Goal: Information Seeking & Learning: Find specific fact

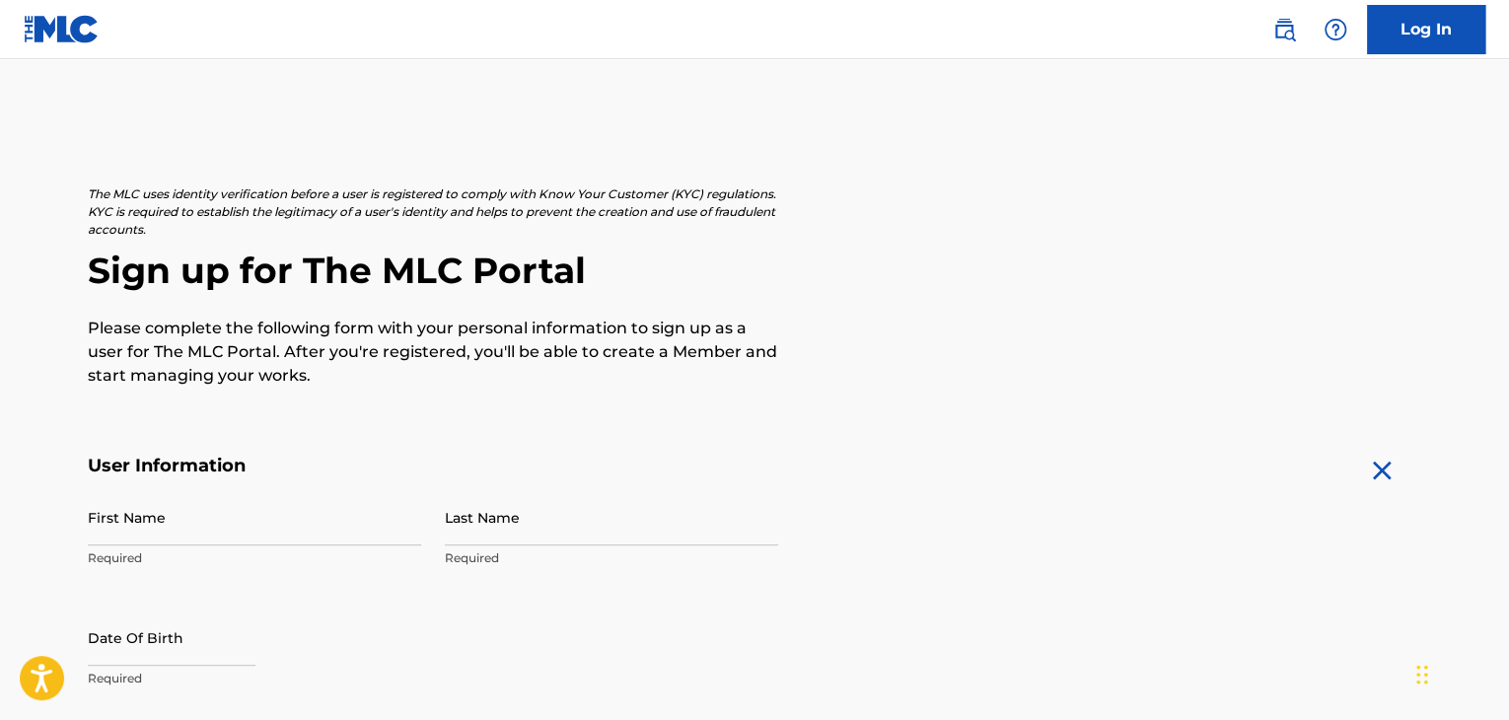
scroll to position [20, 0]
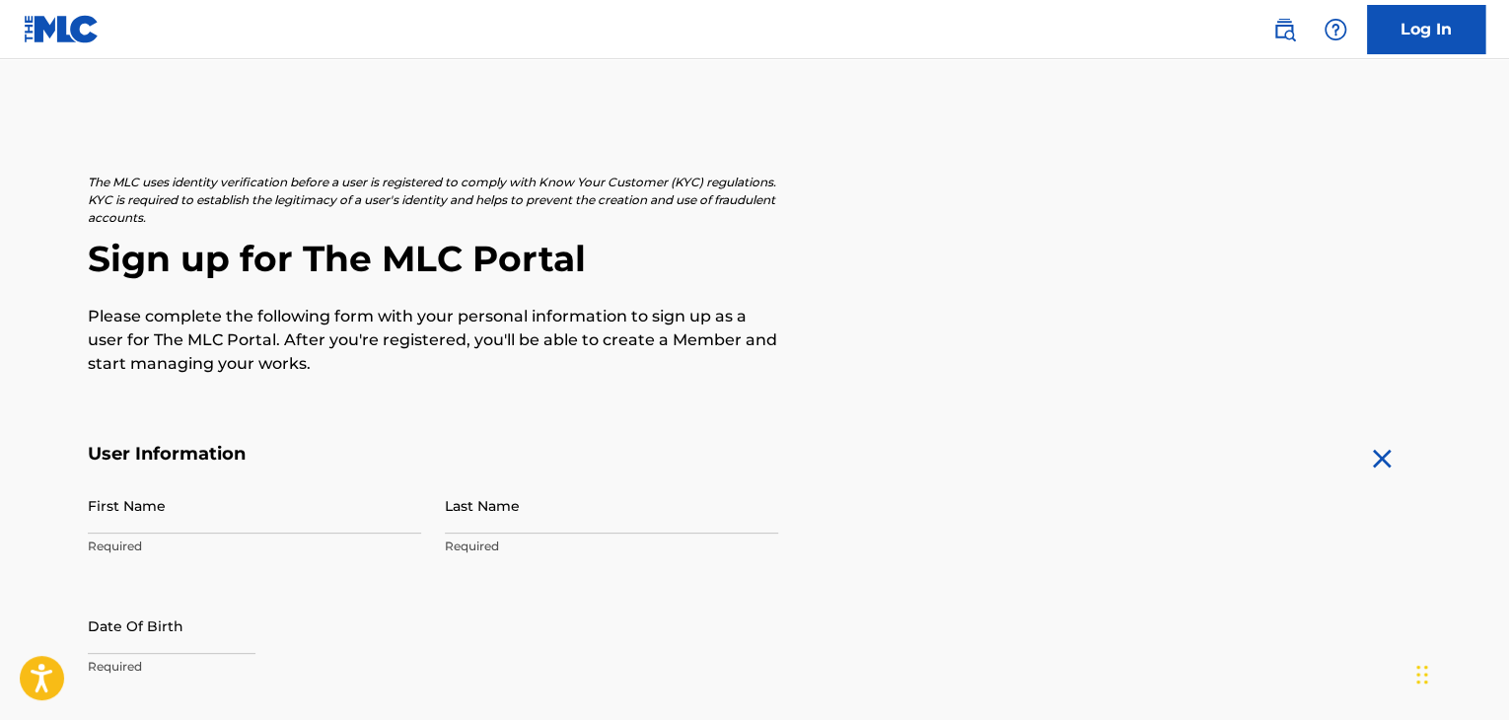
click at [1407, 42] on link "Log In" at bounding box center [1426, 29] width 118 height 49
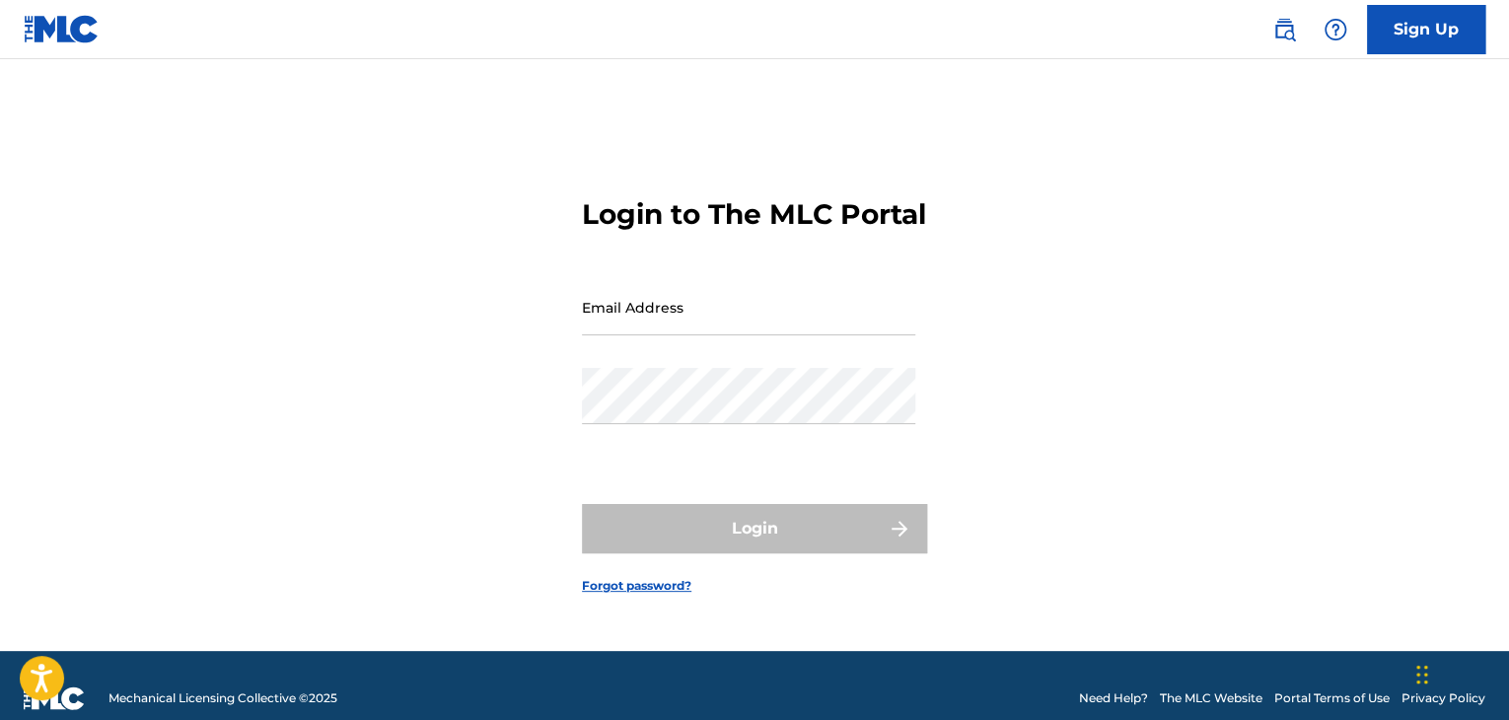
click at [843, 328] on input "Email Address" at bounding box center [748, 307] width 333 height 56
type input "[EMAIL_ADDRESS][DOMAIN_NAME]"
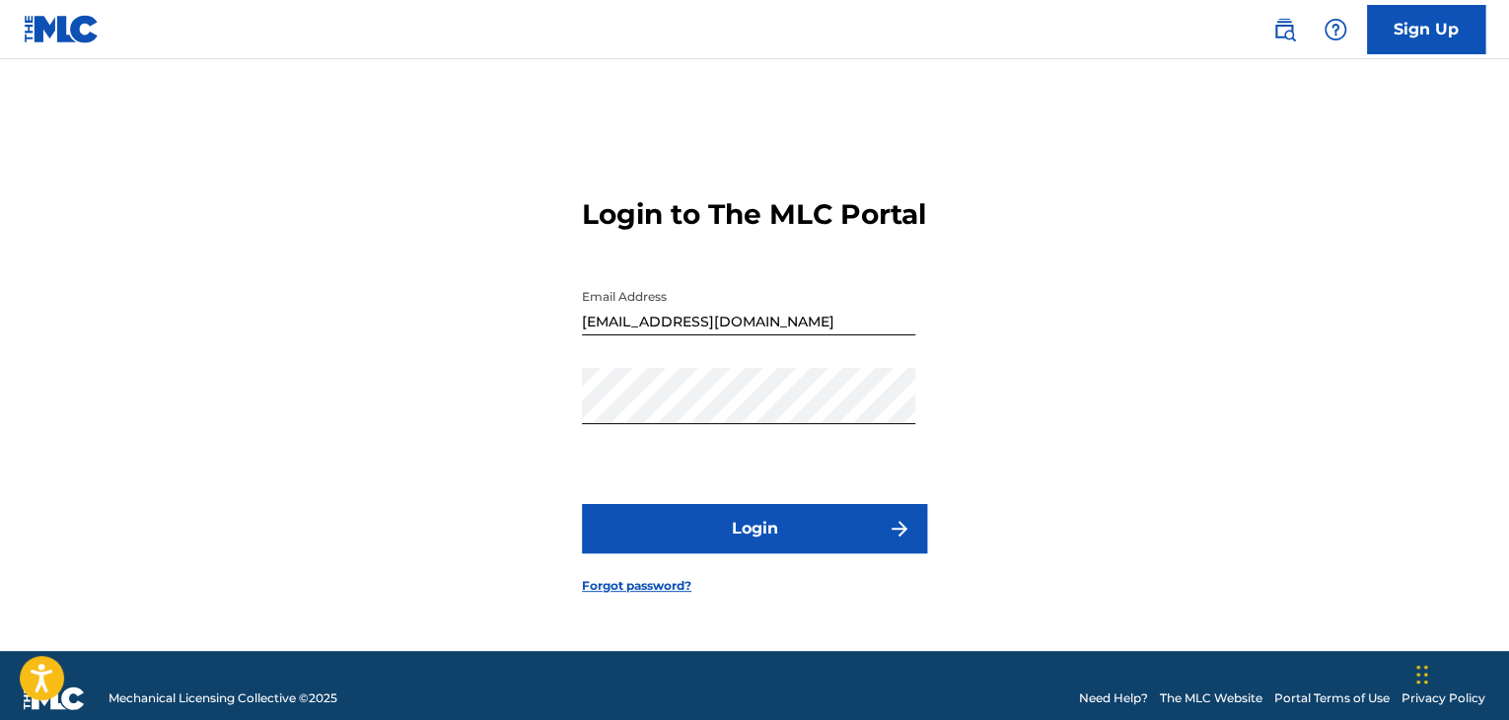
click at [759, 537] on button "Login" at bounding box center [754, 528] width 345 height 49
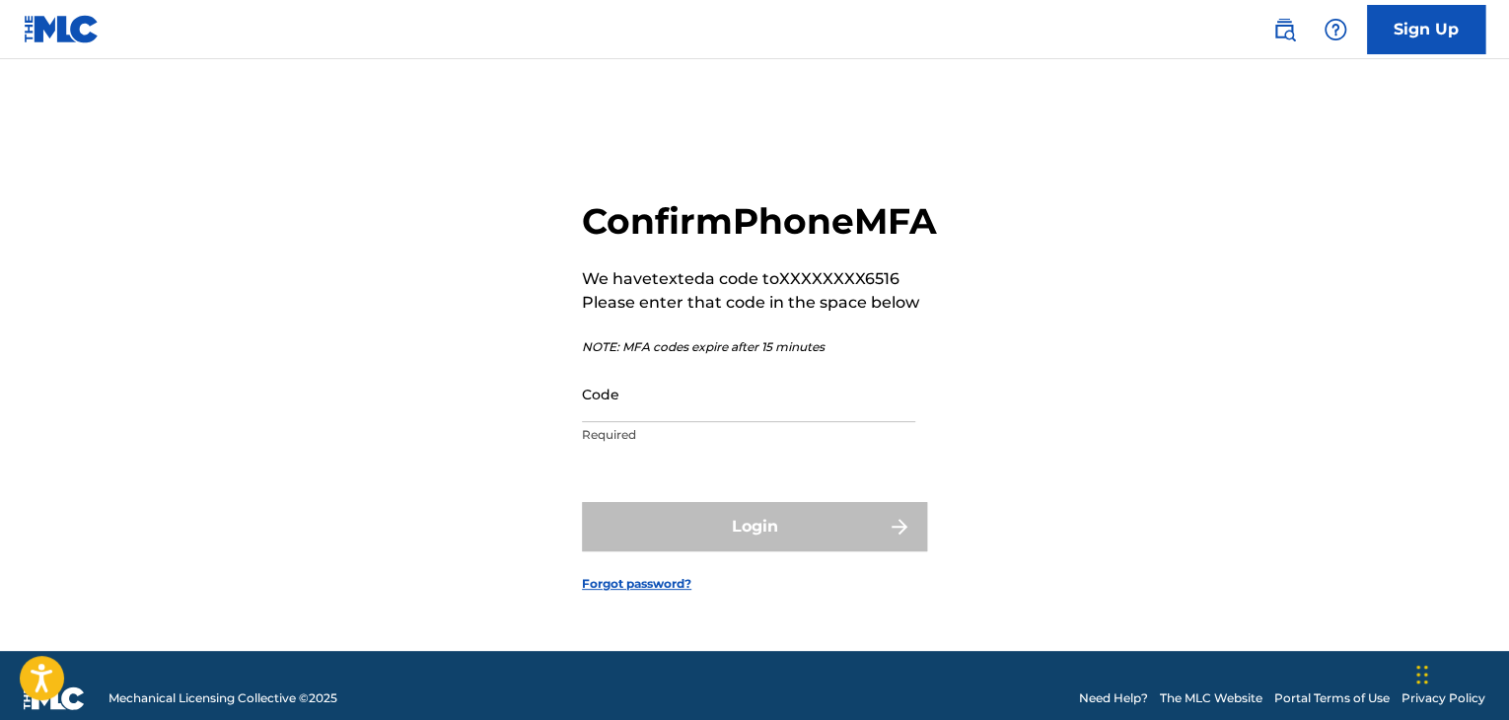
click at [687, 419] on input "Code" at bounding box center [748, 394] width 333 height 56
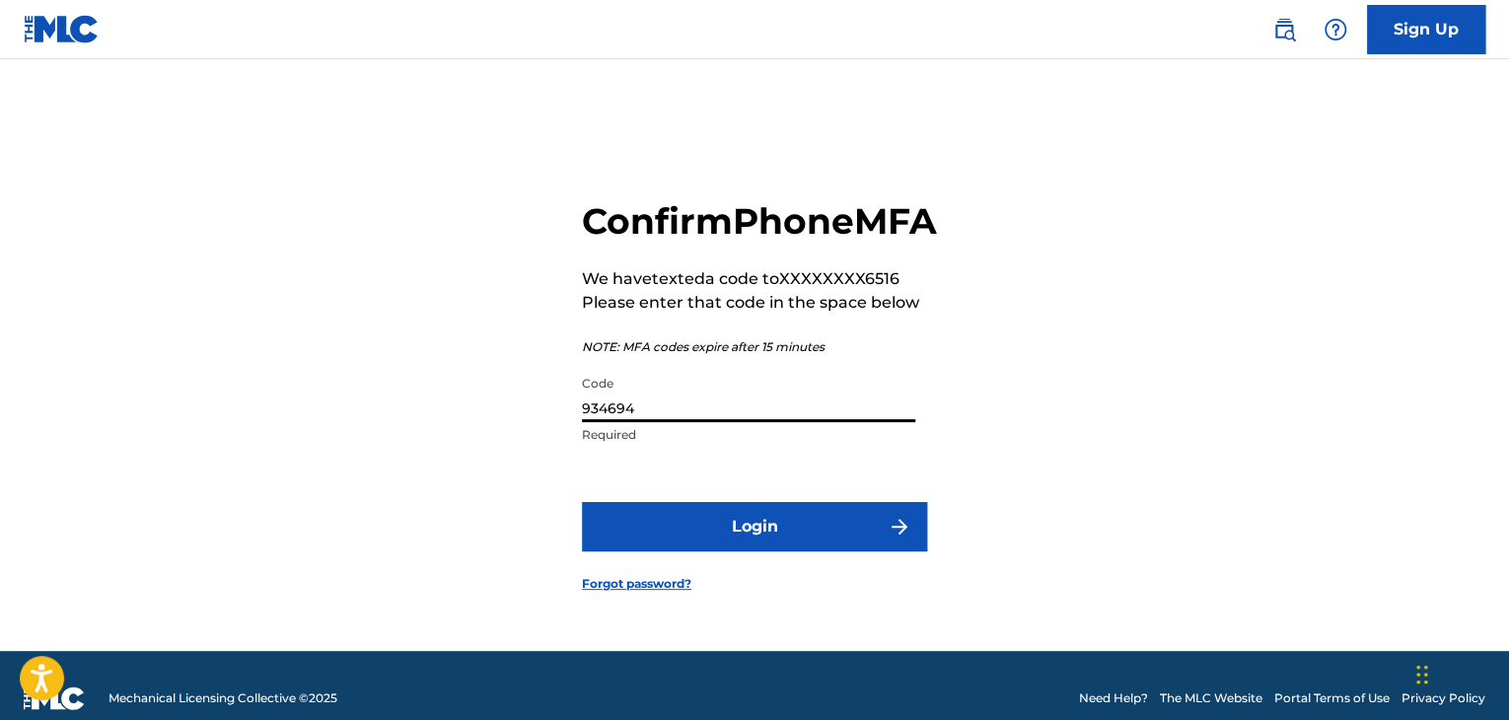
type input "934694"
click at [724, 545] on button "Login" at bounding box center [754, 526] width 345 height 49
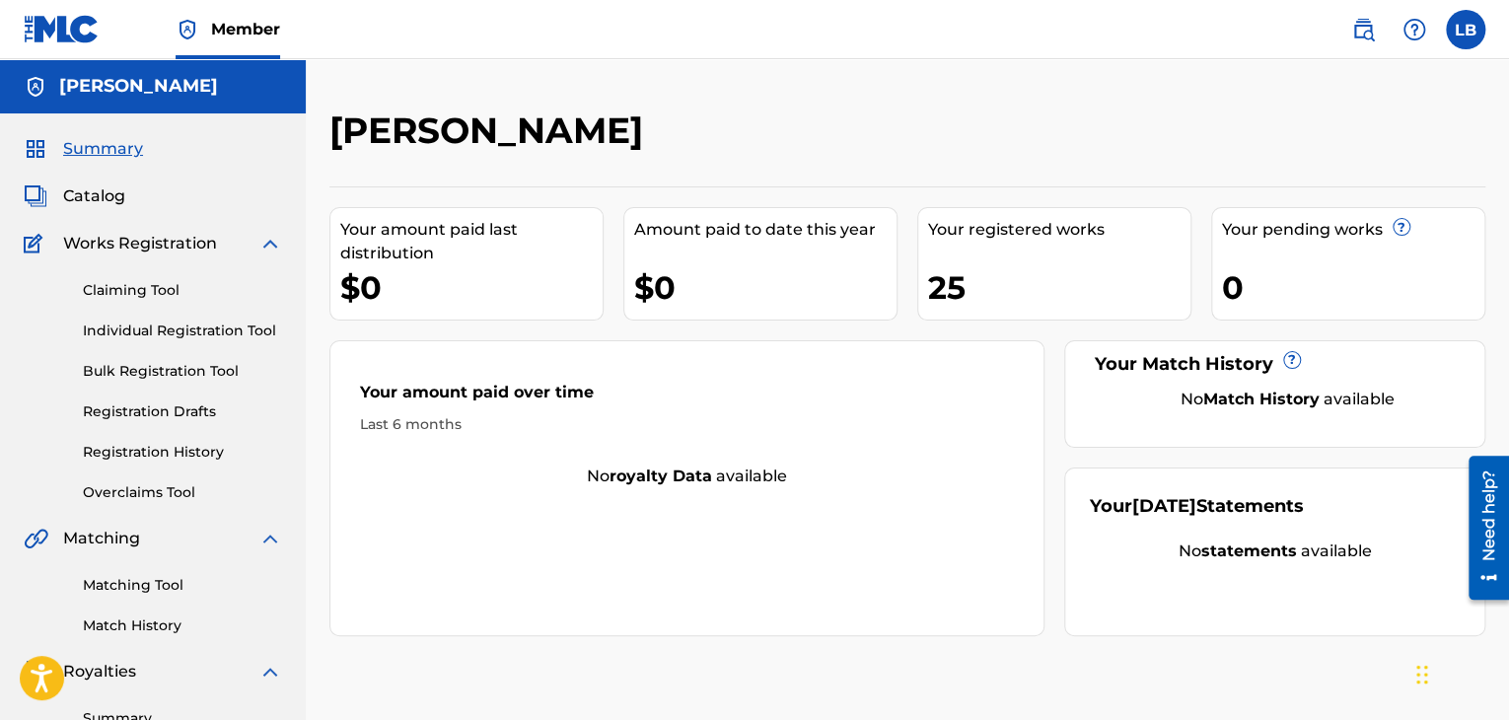
click at [435, 303] on div "$0" at bounding box center [471, 287] width 262 height 44
click at [107, 192] on span "Catalog" at bounding box center [94, 196] width 62 height 24
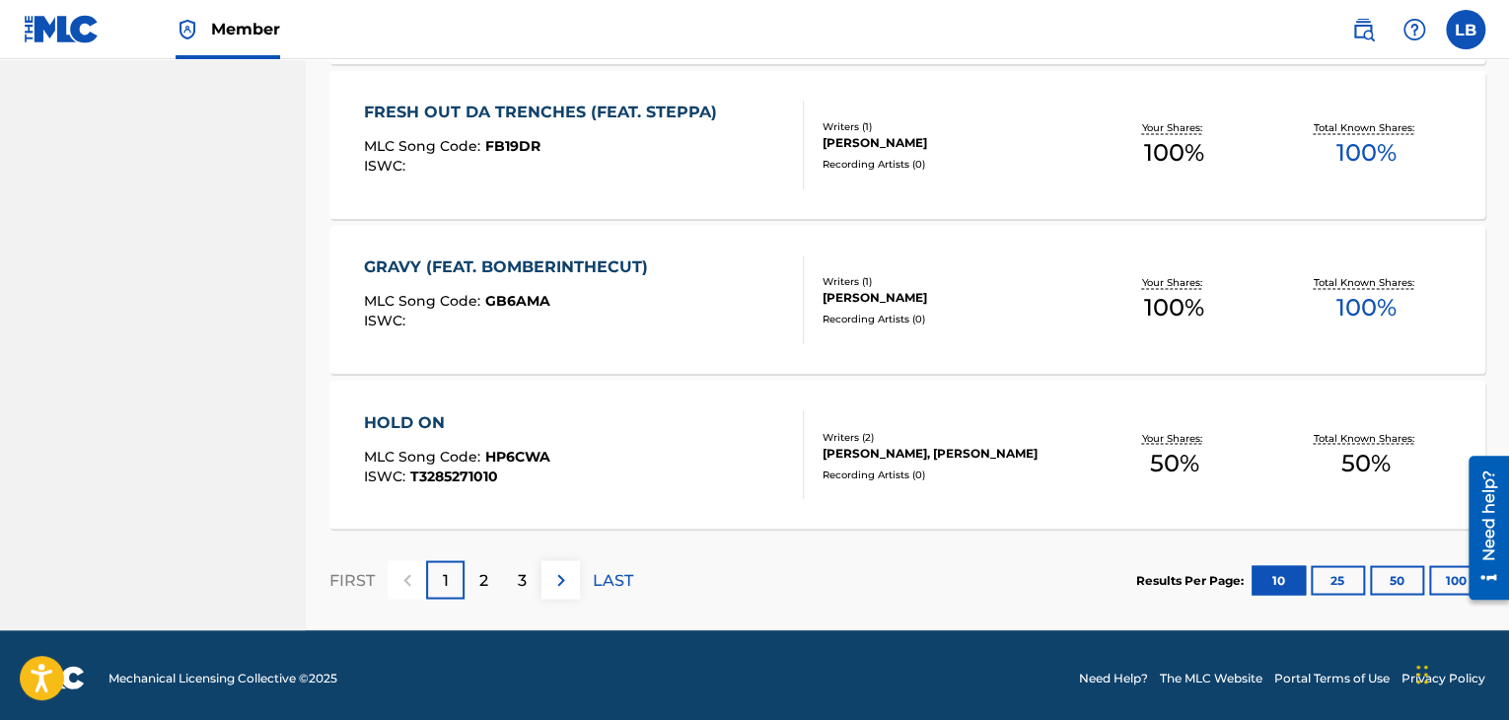
scroll to position [1537, 0]
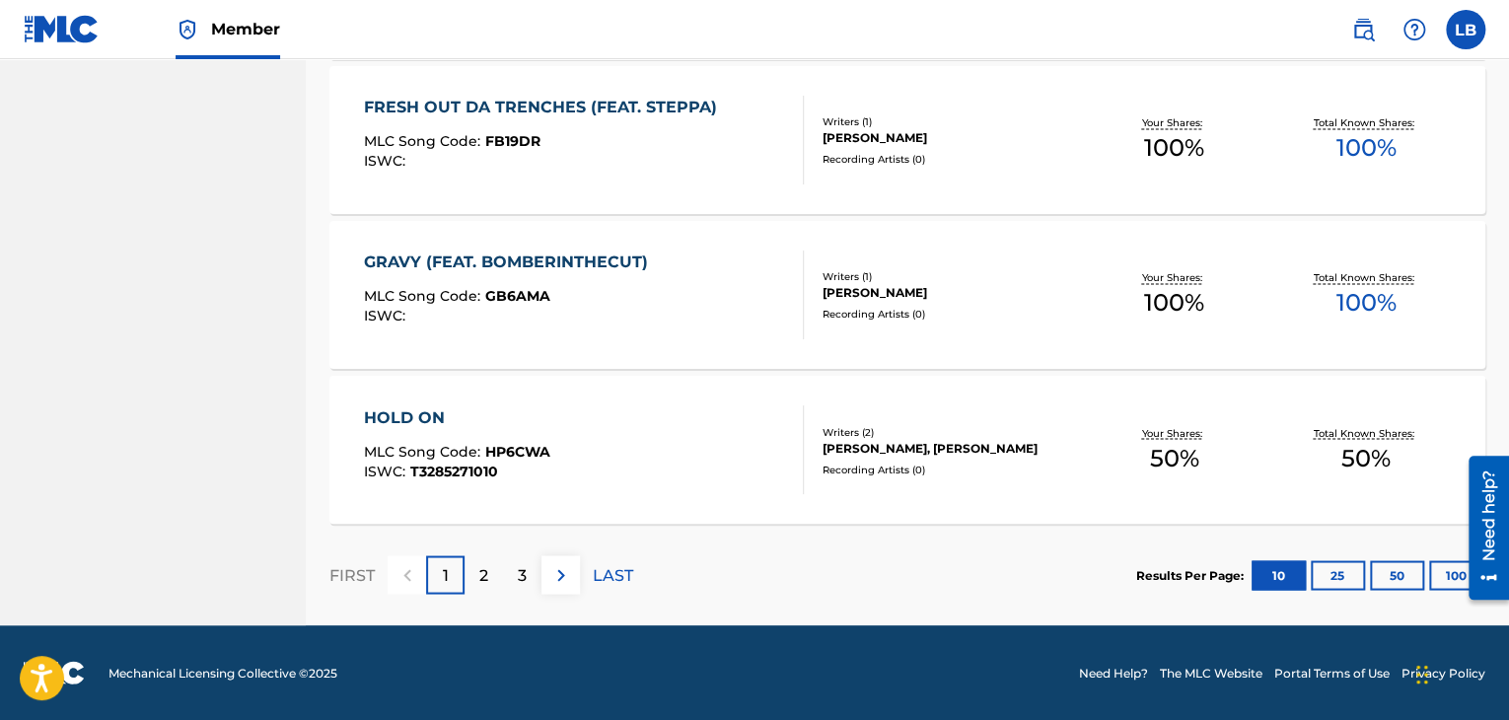
click at [491, 576] on div "2" at bounding box center [483, 574] width 38 height 38
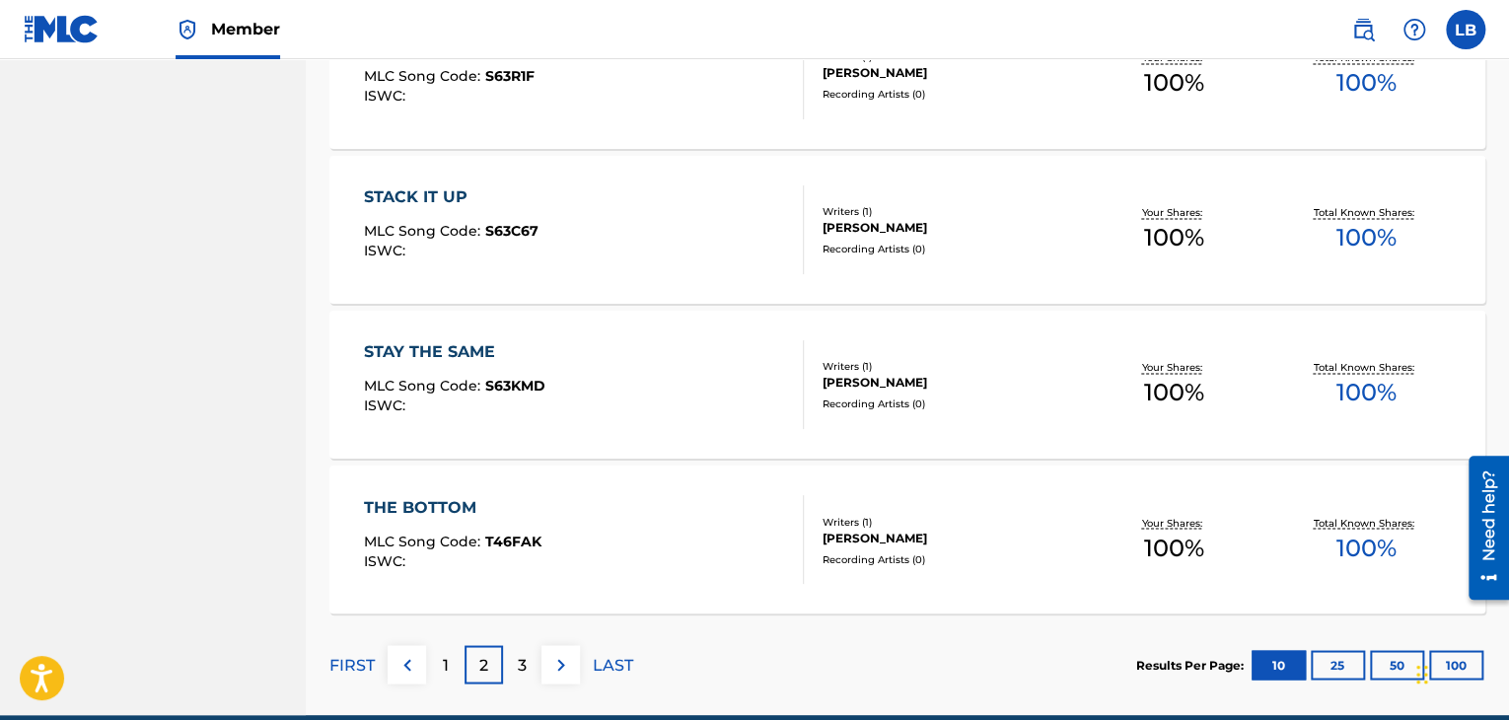
scroll to position [1489, 0]
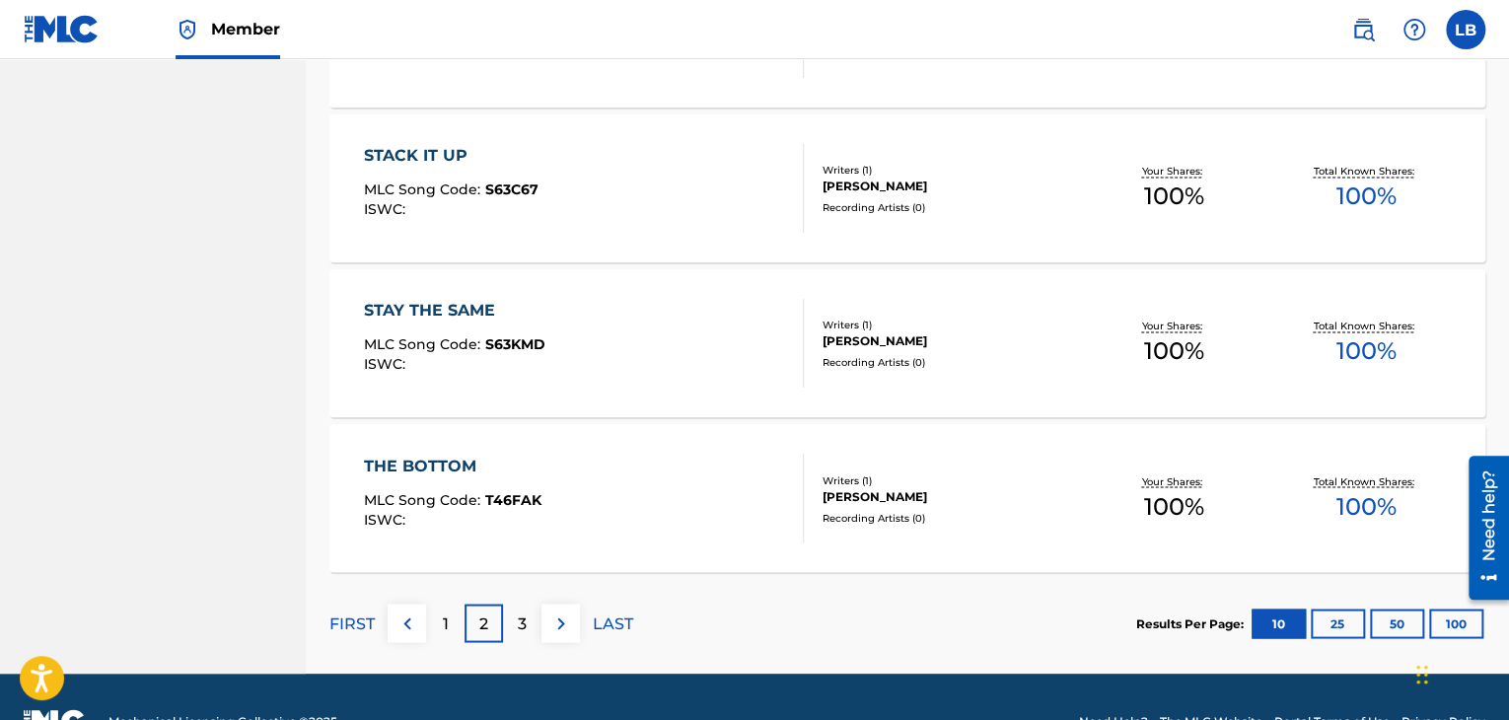
click at [522, 627] on p "3" at bounding box center [522, 623] width 9 height 24
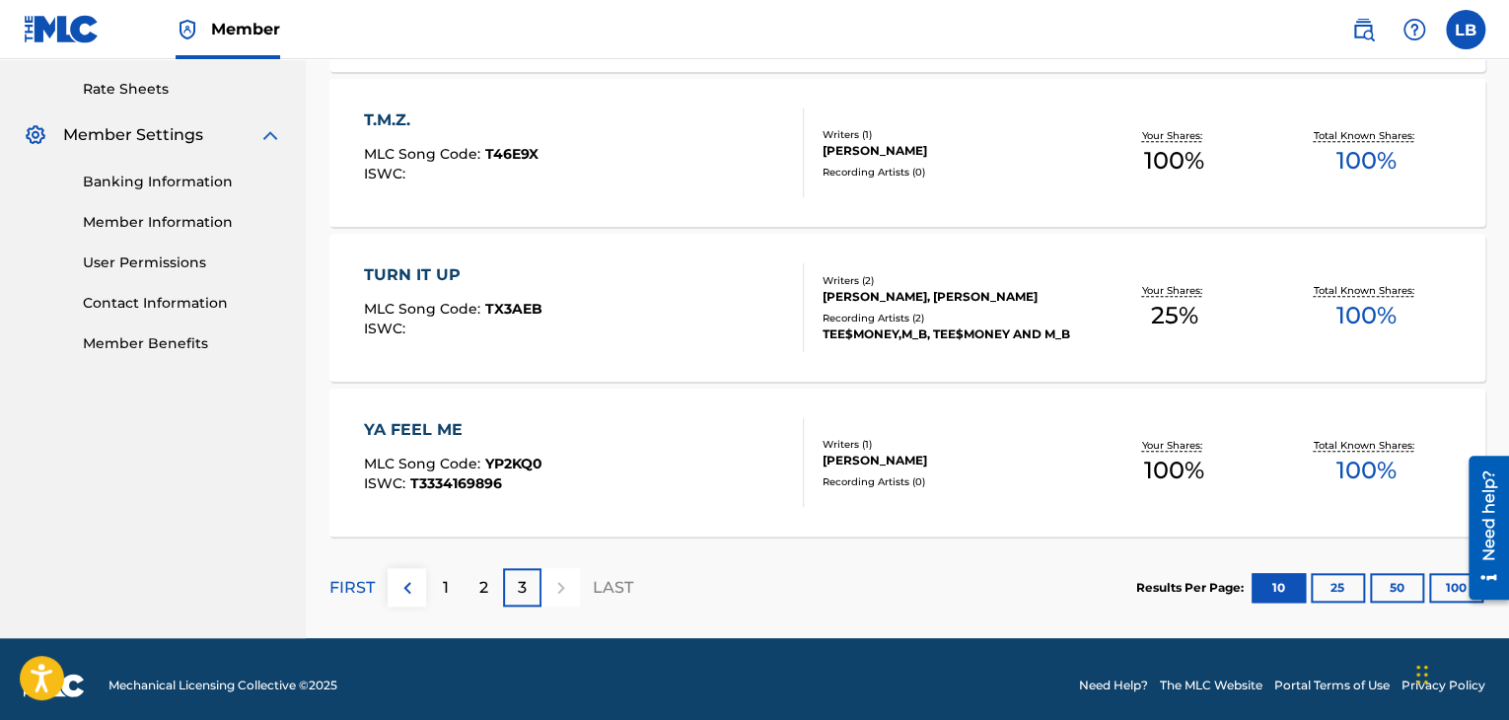
scroll to position [762, 0]
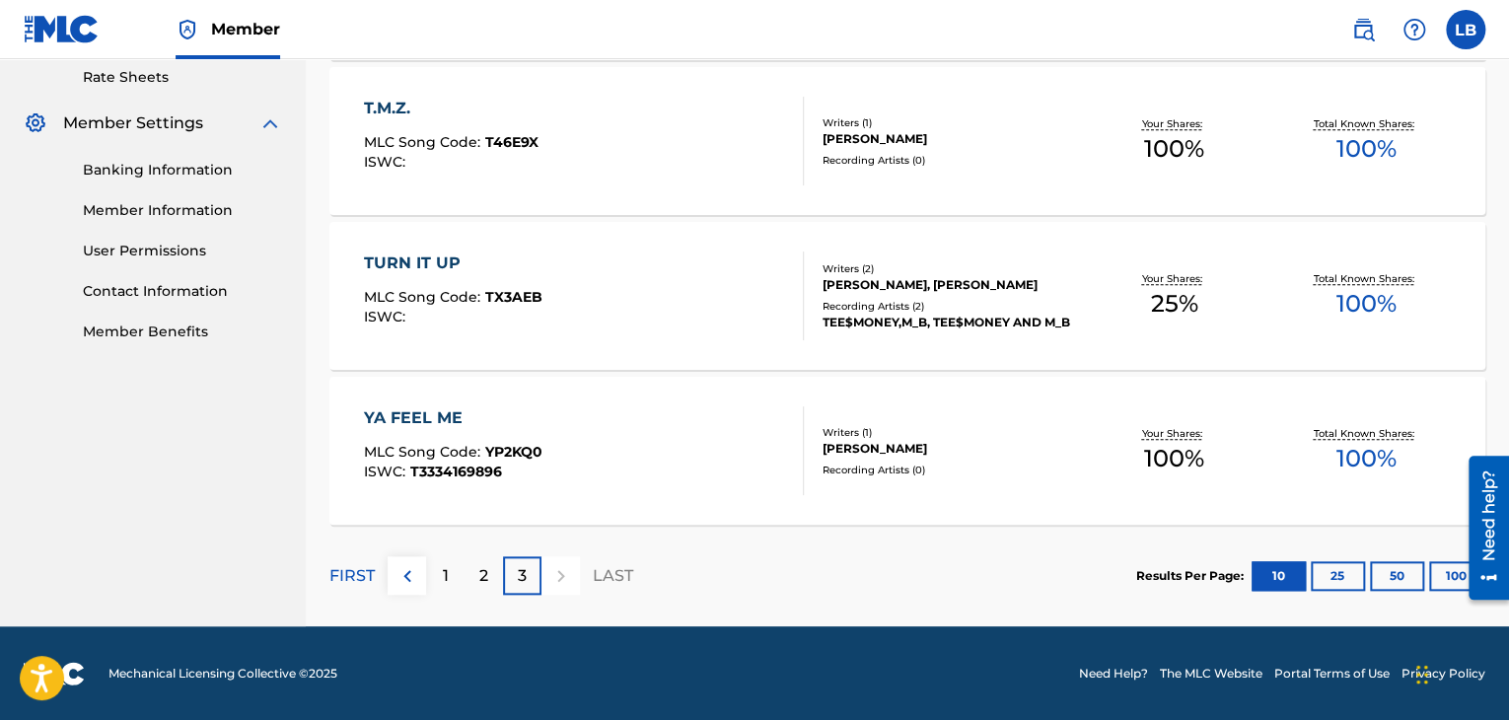
click at [470, 577] on div "2" at bounding box center [483, 575] width 38 height 38
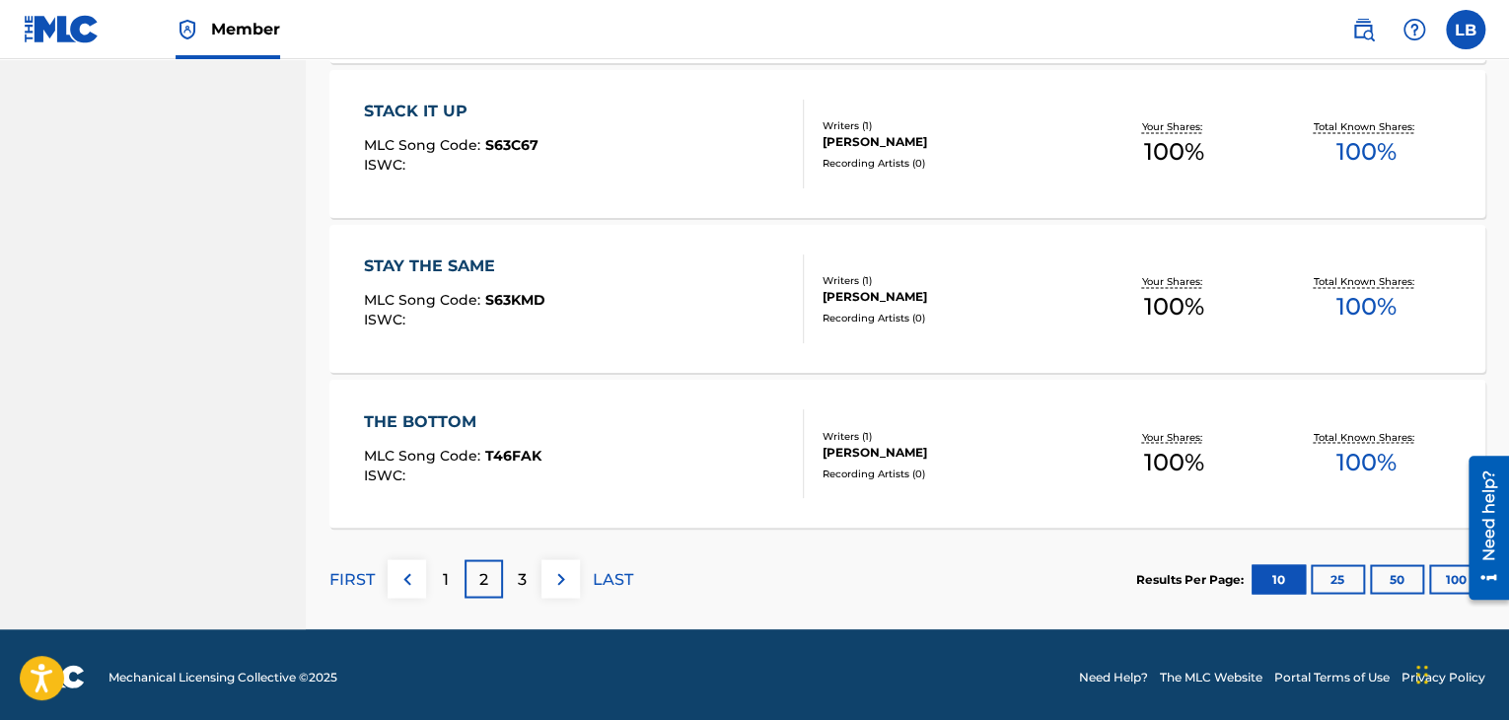
scroll to position [1537, 0]
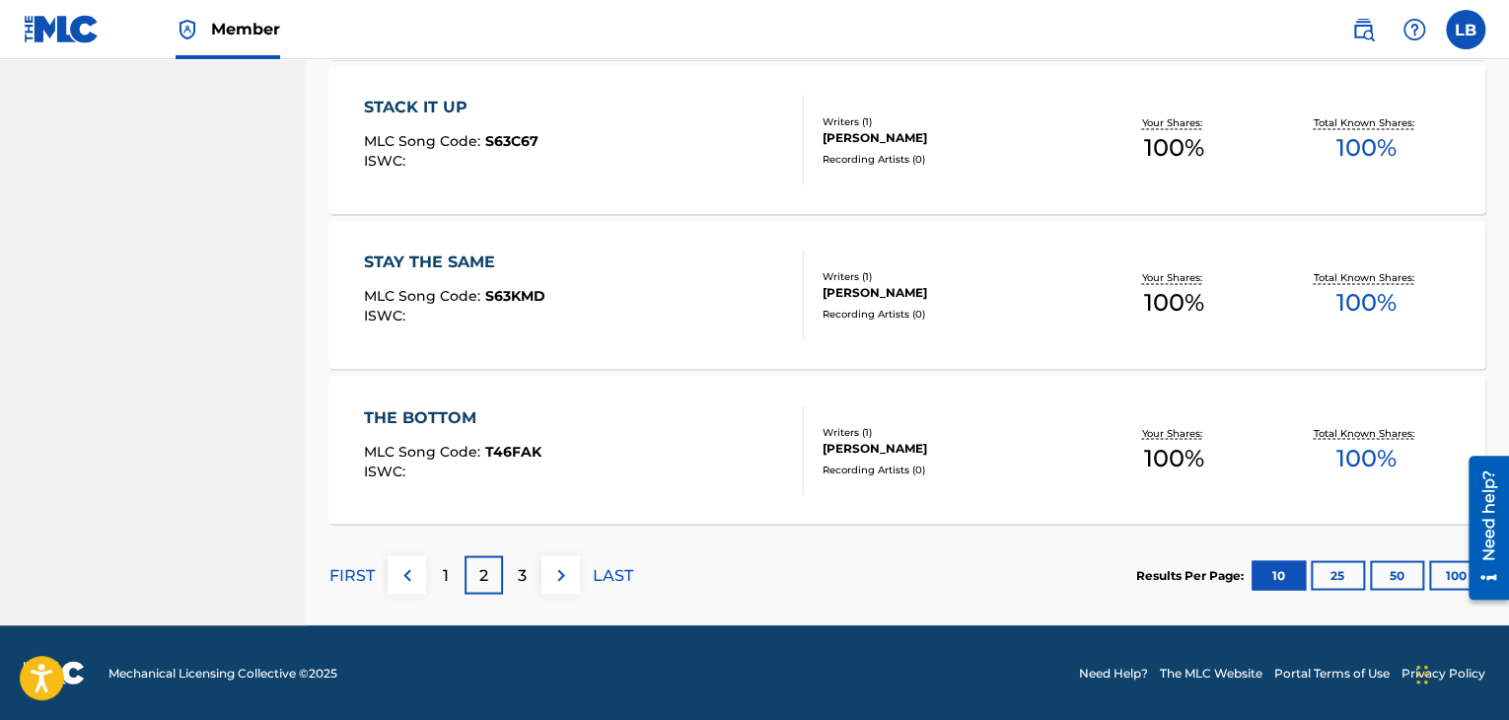
click at [449, 571] on div "1" at bounding box center [445, 574] width 38 height 38
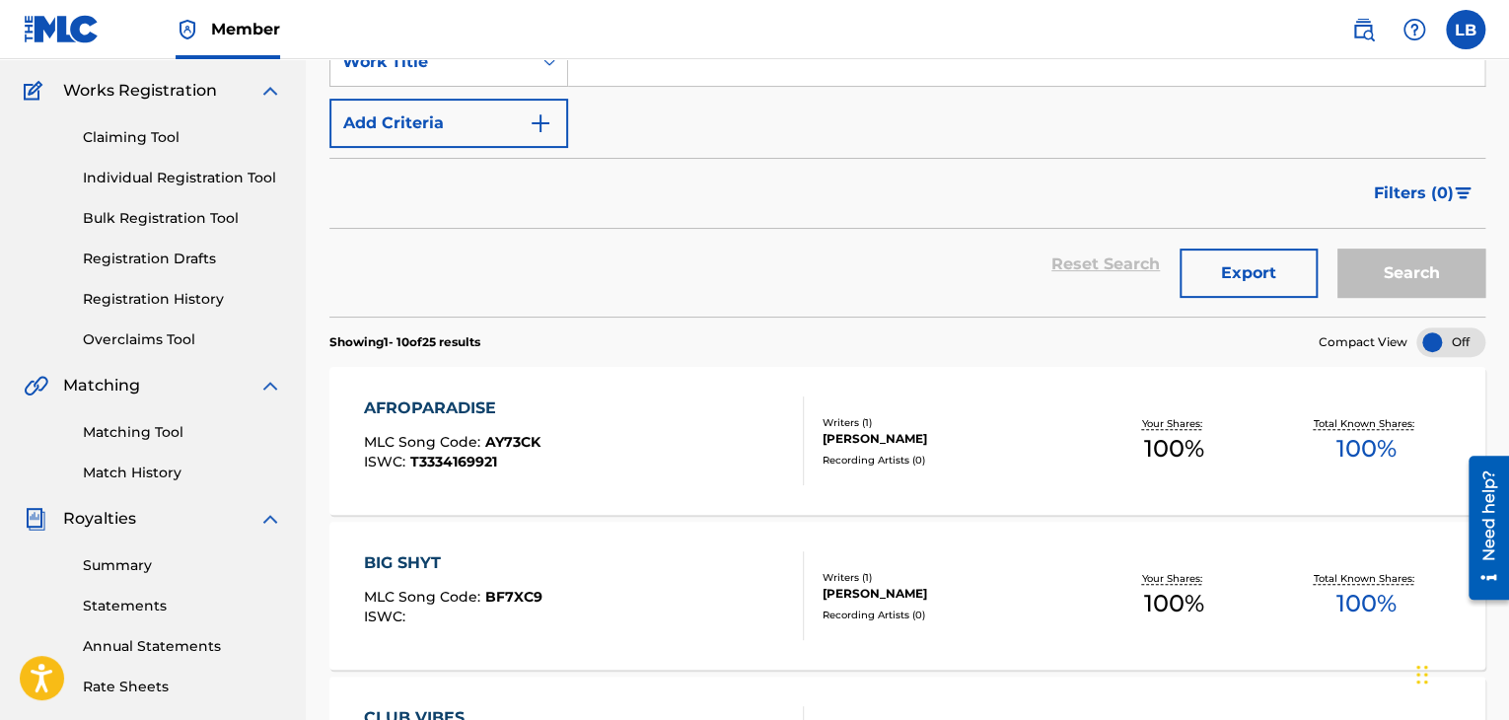
scroll to position [0, 0]
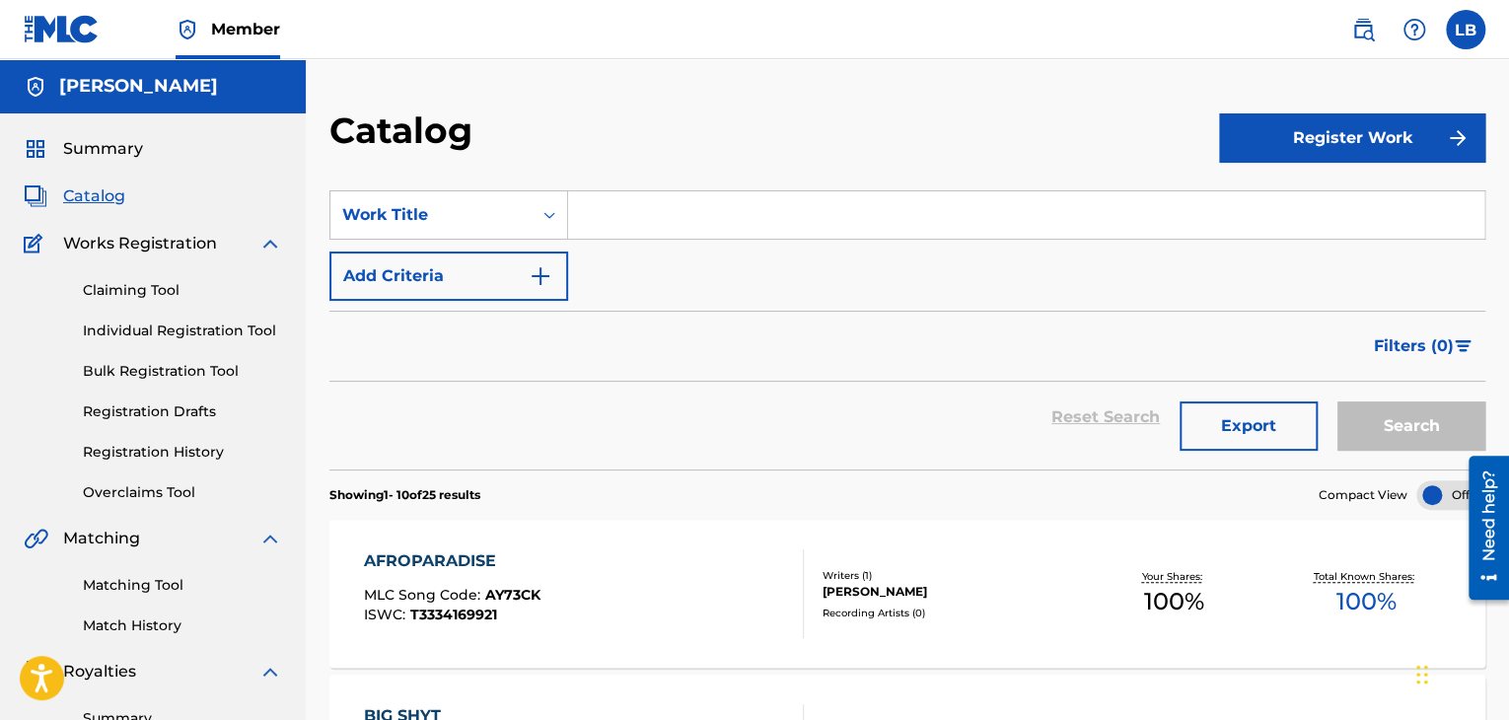
click at [593, 212] on input "Search Form" at bounding box center [1026, 214] width 916 height 47
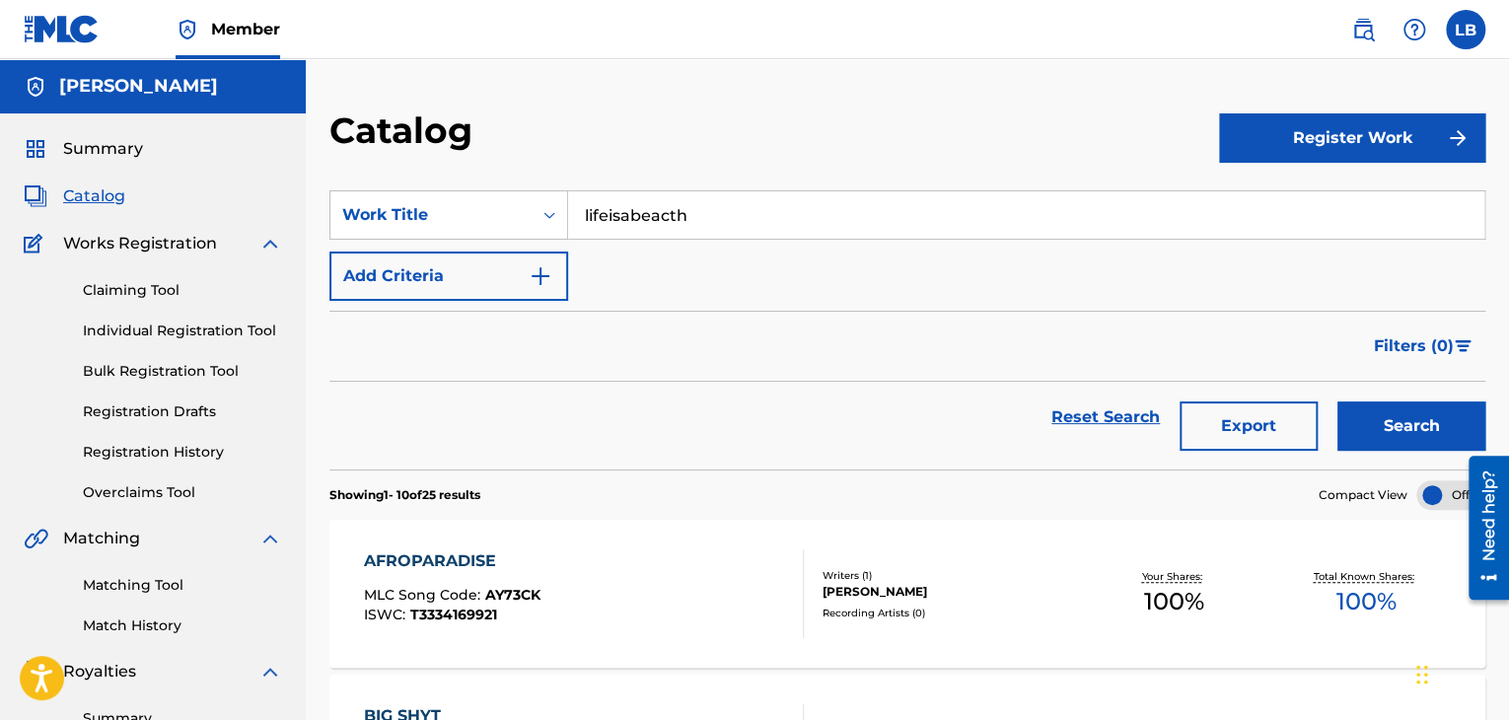
type input "lifeisabeacth"
drag, startPoint x: 1397, startPoint y: 444, endPoint x: 1383, endPoint y: 438, distance: 15.9
click at [1398, 442] on button "Search" at bounding box center [1411, 425] width 148 height 49
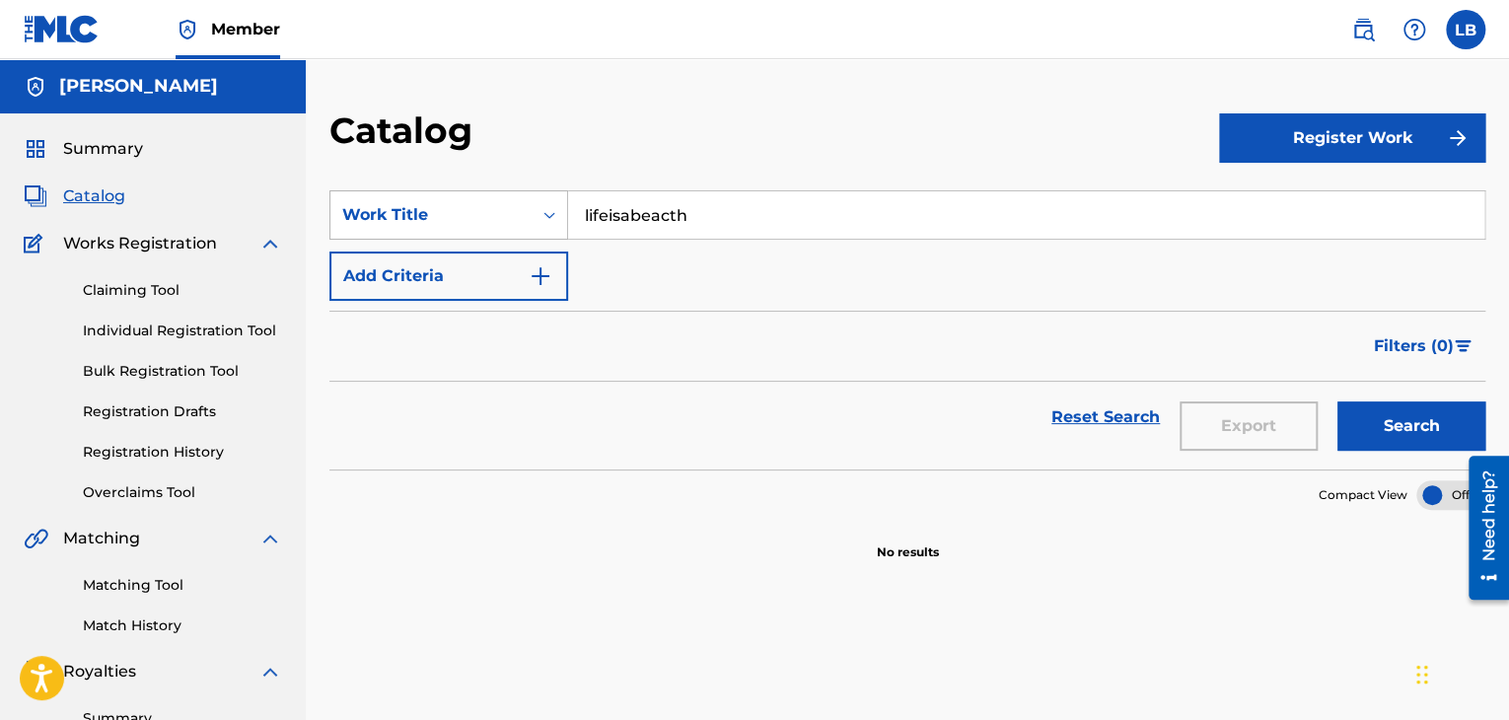
drag, startPoint x: 710, startPoint y: 210, endPoint x: 500, endPoint y: 205, distance: 210.1
click at [507, 209] on div "SearchWithCriteriaadb90379-3bf1-4d23-b788-5421958a3dbe Work Title lifeisabeacth" at bounding box center [907, 214] width 1156 height 49
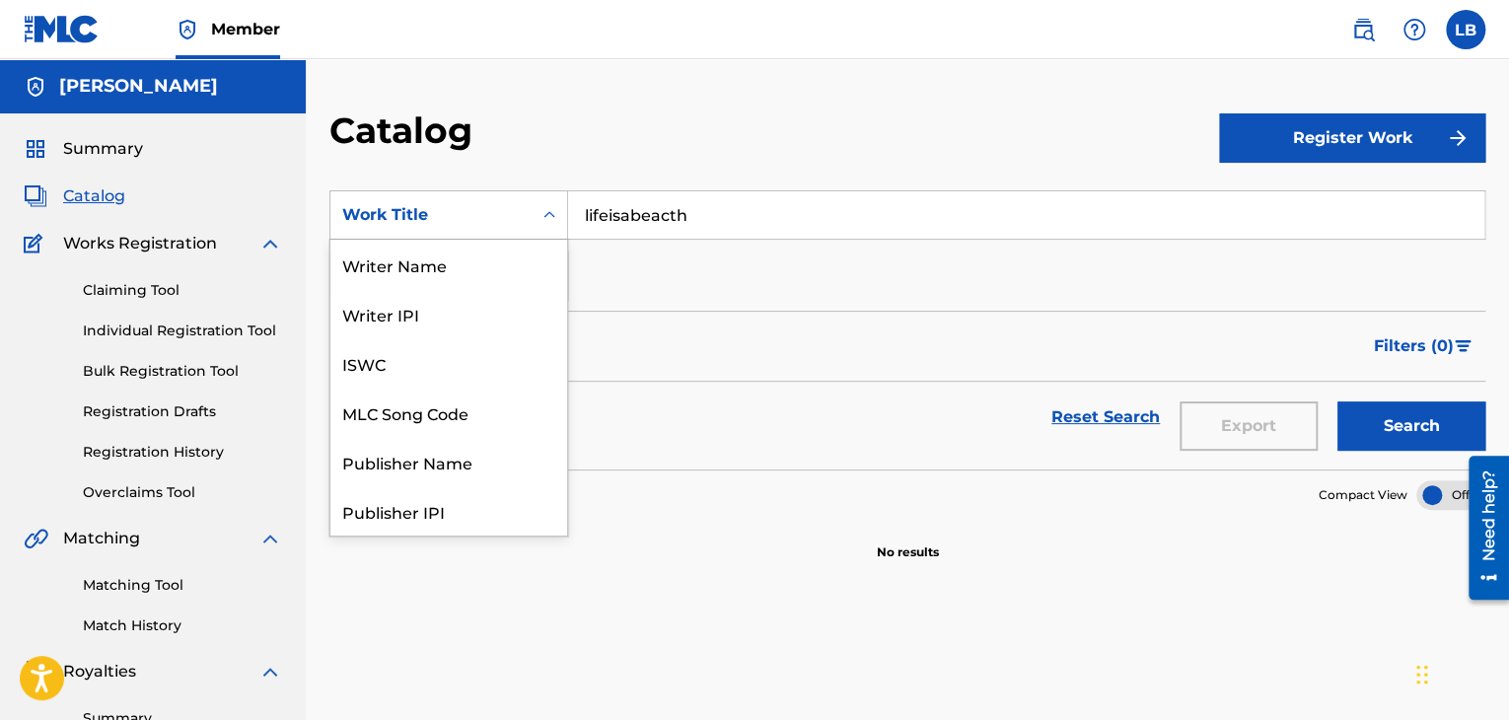
click at [539, 211] on icon "Search Form" at bounding box center [549, 215] width 20 height 20
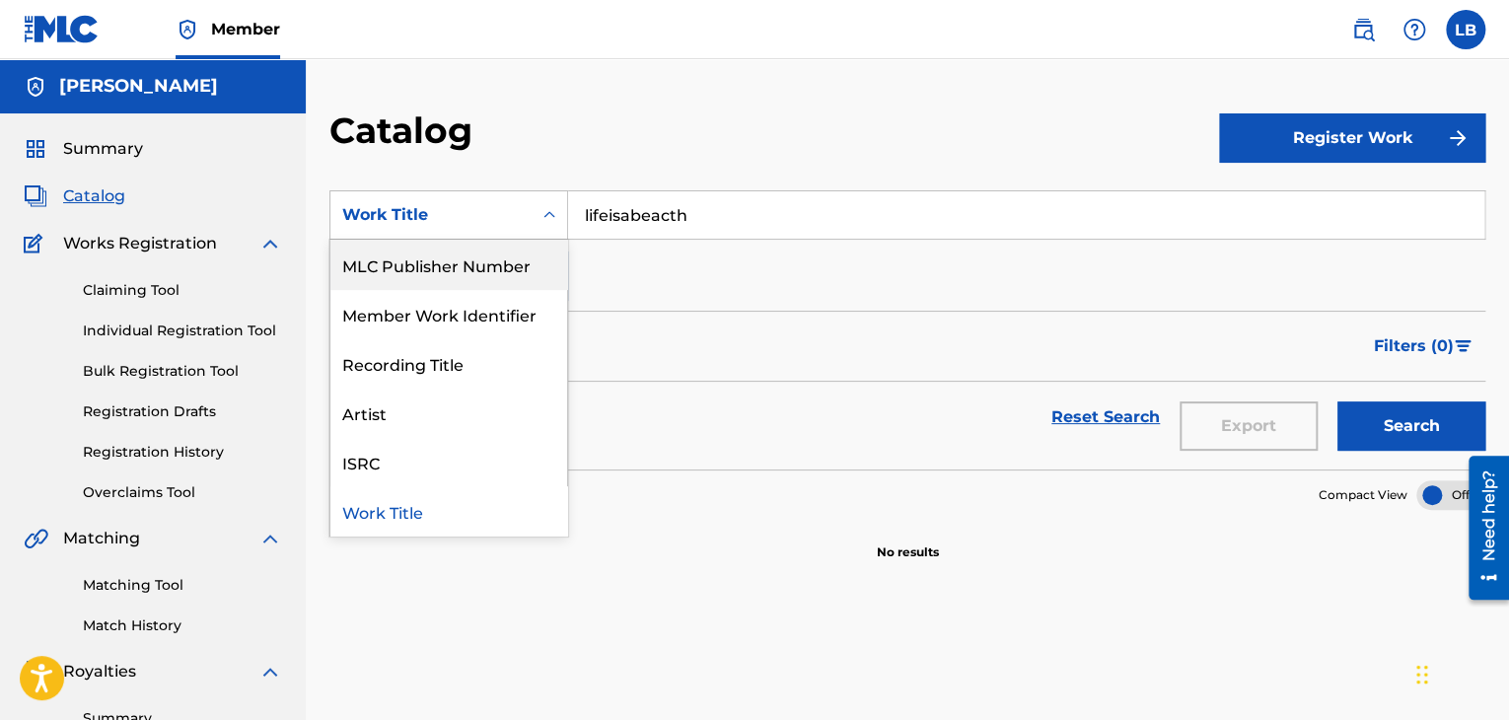
click at [1363, 28] on img at bounding box center [1363, 30] width 24 height 24
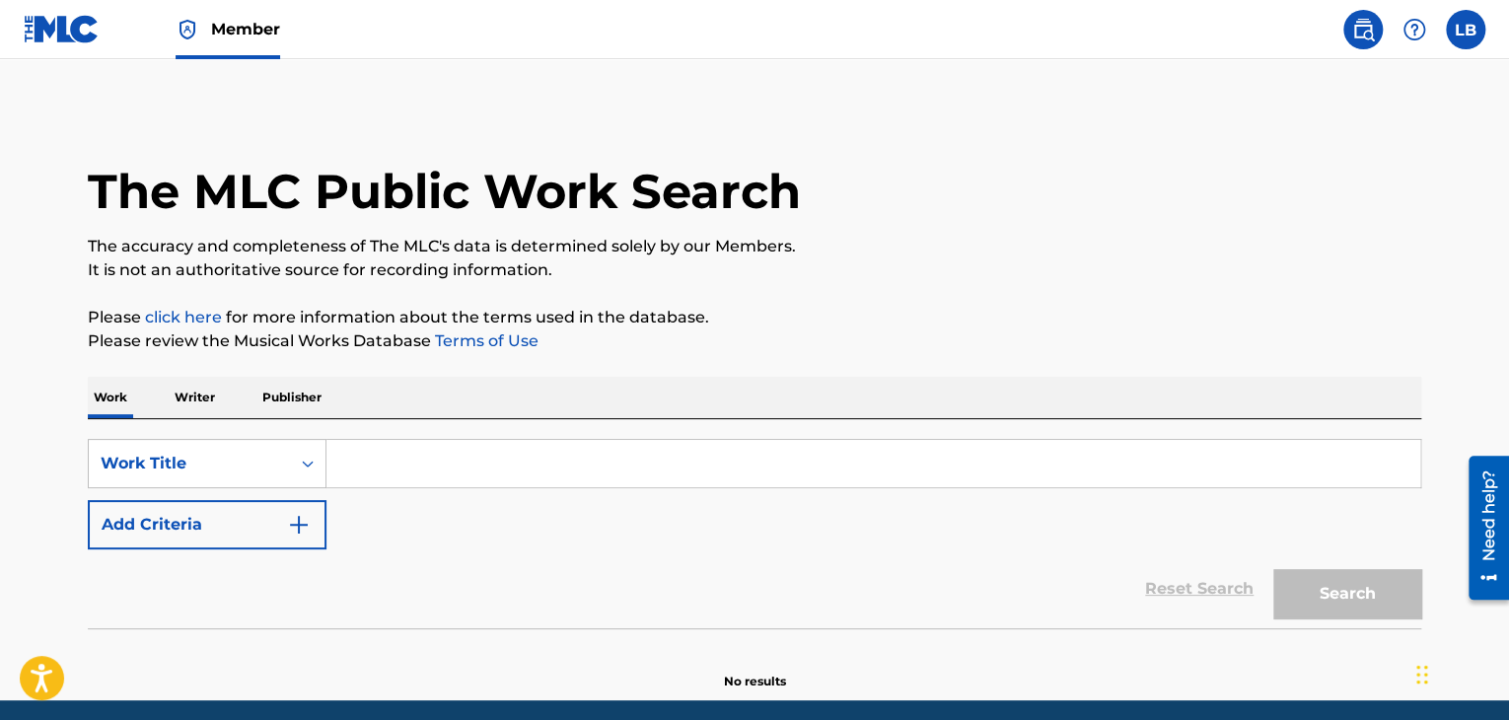
click at [198, 396] on p "Writer" at bounding box center [195, 397] width 52 height 41
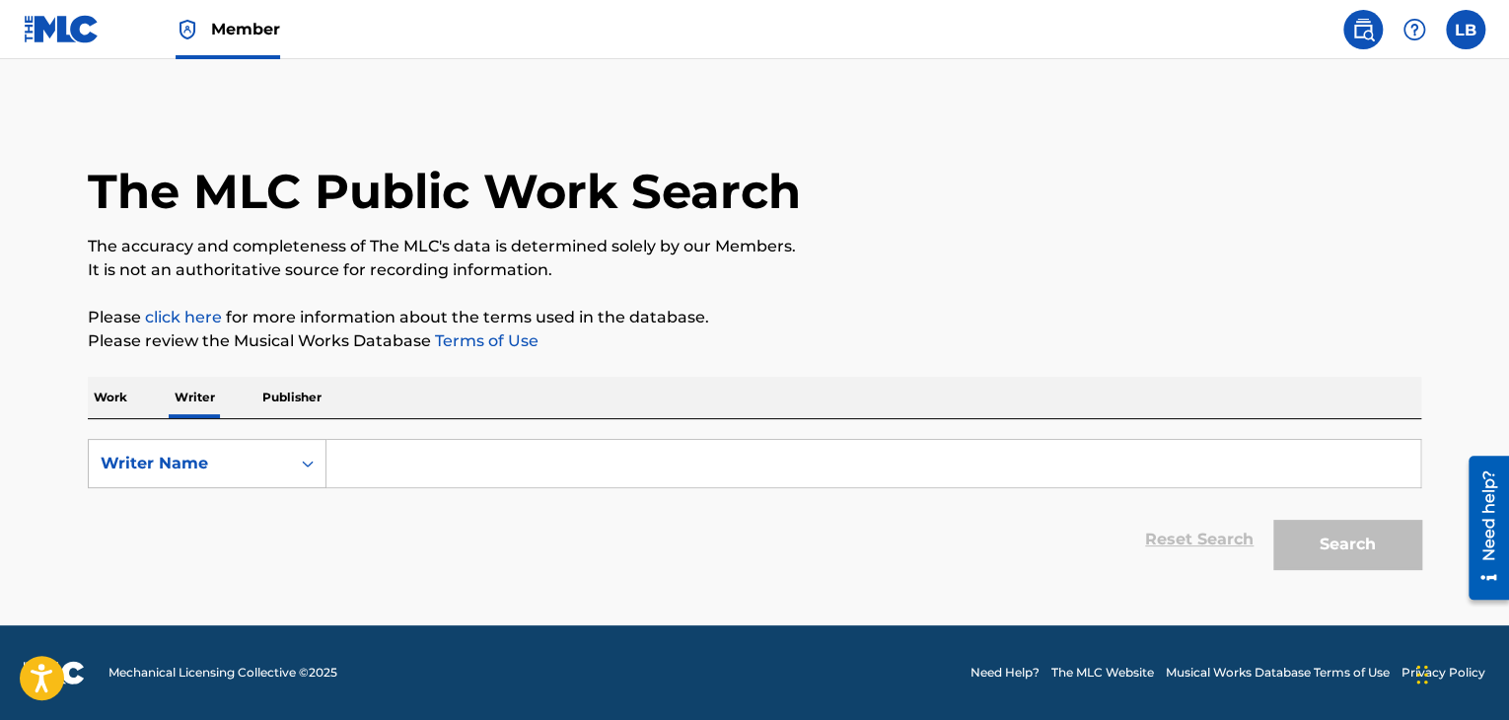
click at [395, 461] on input "Search Form" at bounding box center [873, 463] width 1094 height 47
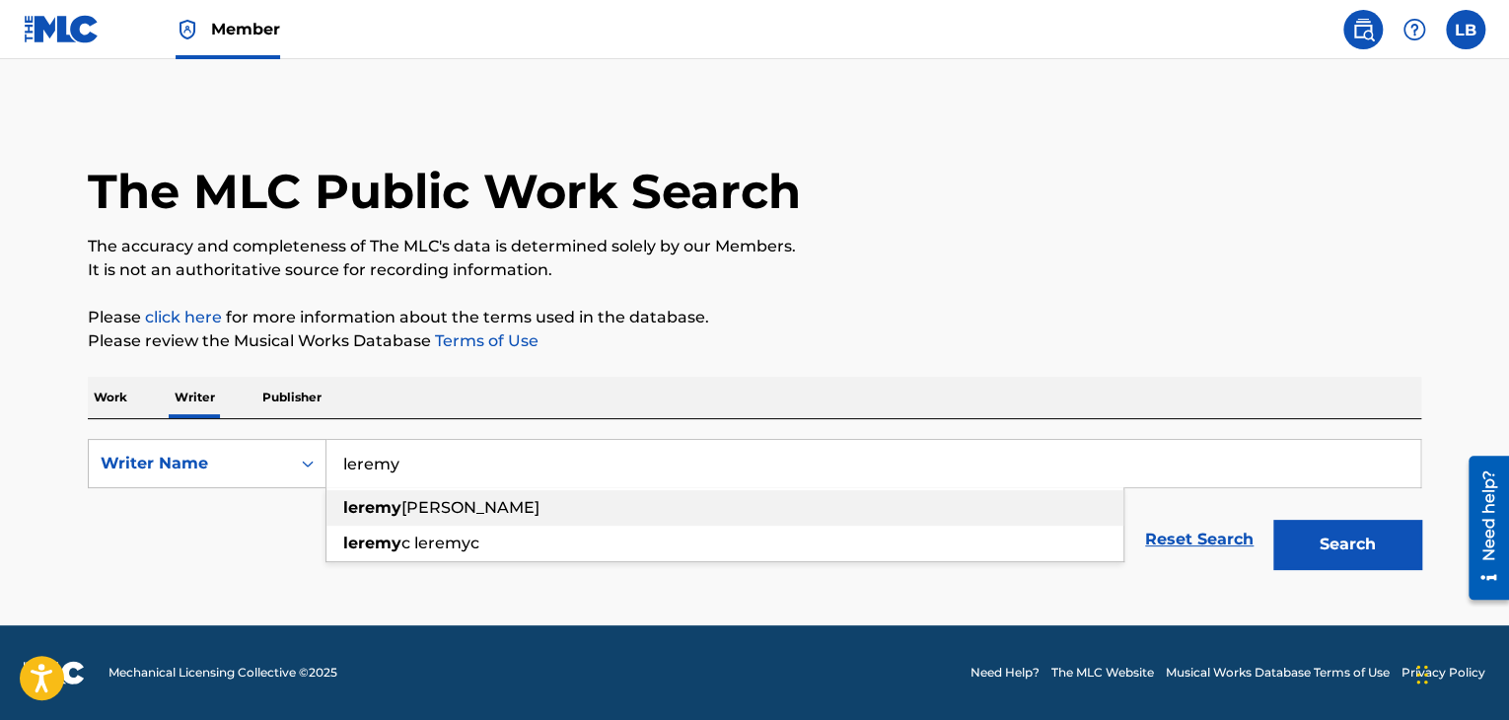
click at [478, 500] on div "[PERSON_NAME]" at bounding box center [724, 508] width 797 height 36
type input "[PERSON_NAME]"
drag, startPoint x: 1348, startPoint y: 564, endPoint x: 1328, endPoint y: 550, distance: 24.1
click at [1348, 563] on button "Search" at bounding box center [1347, 544] width 148 height 49
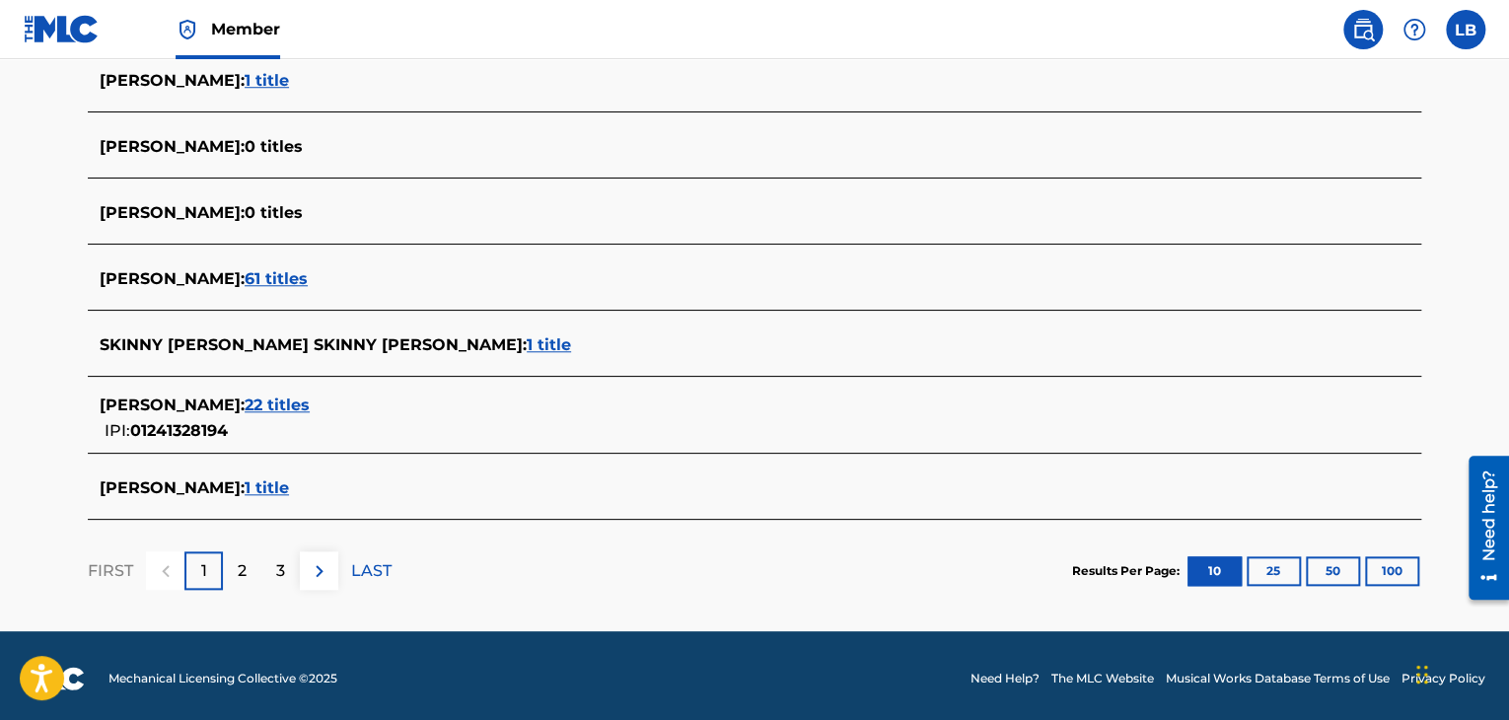
scroll to position [779, 0]
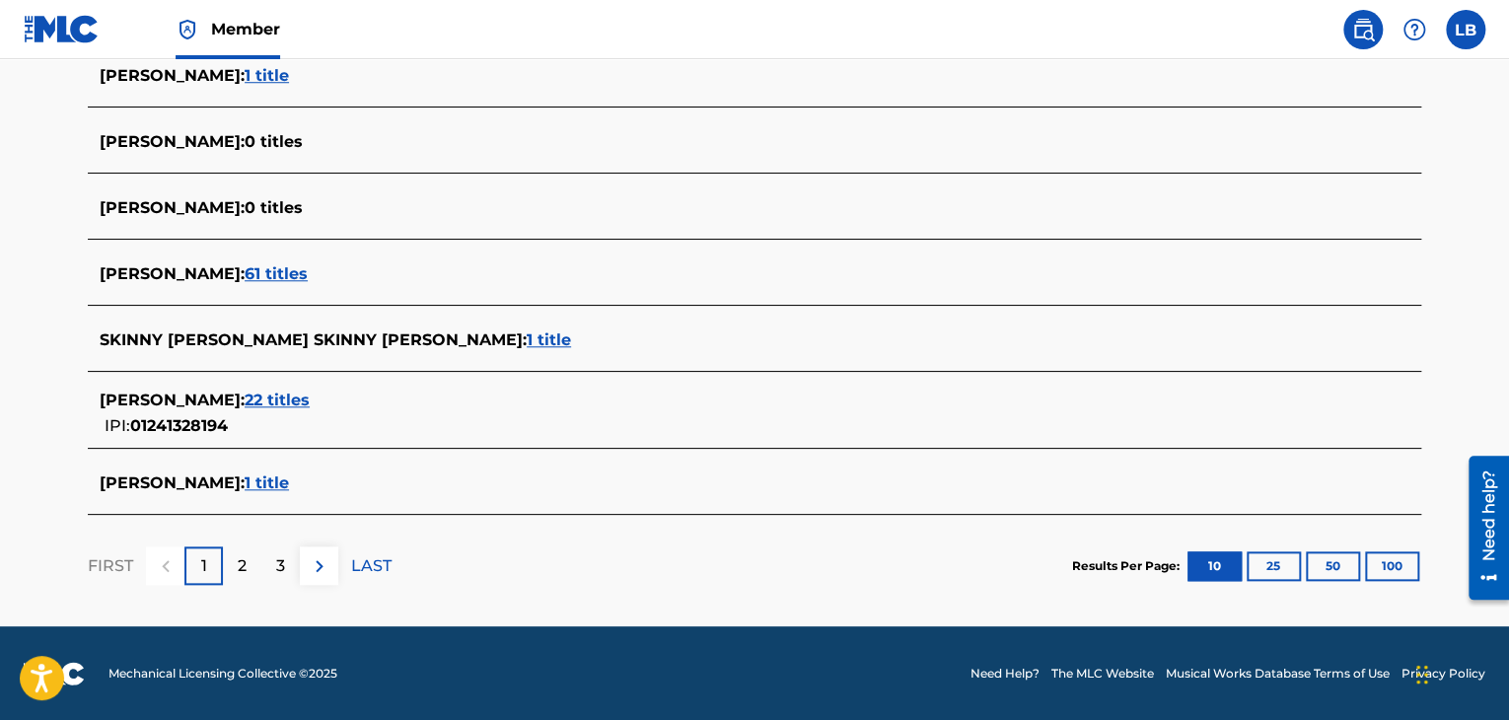
click at [268, 486] on span "1 title" at bounding box center [267, 482] width 44 height 19
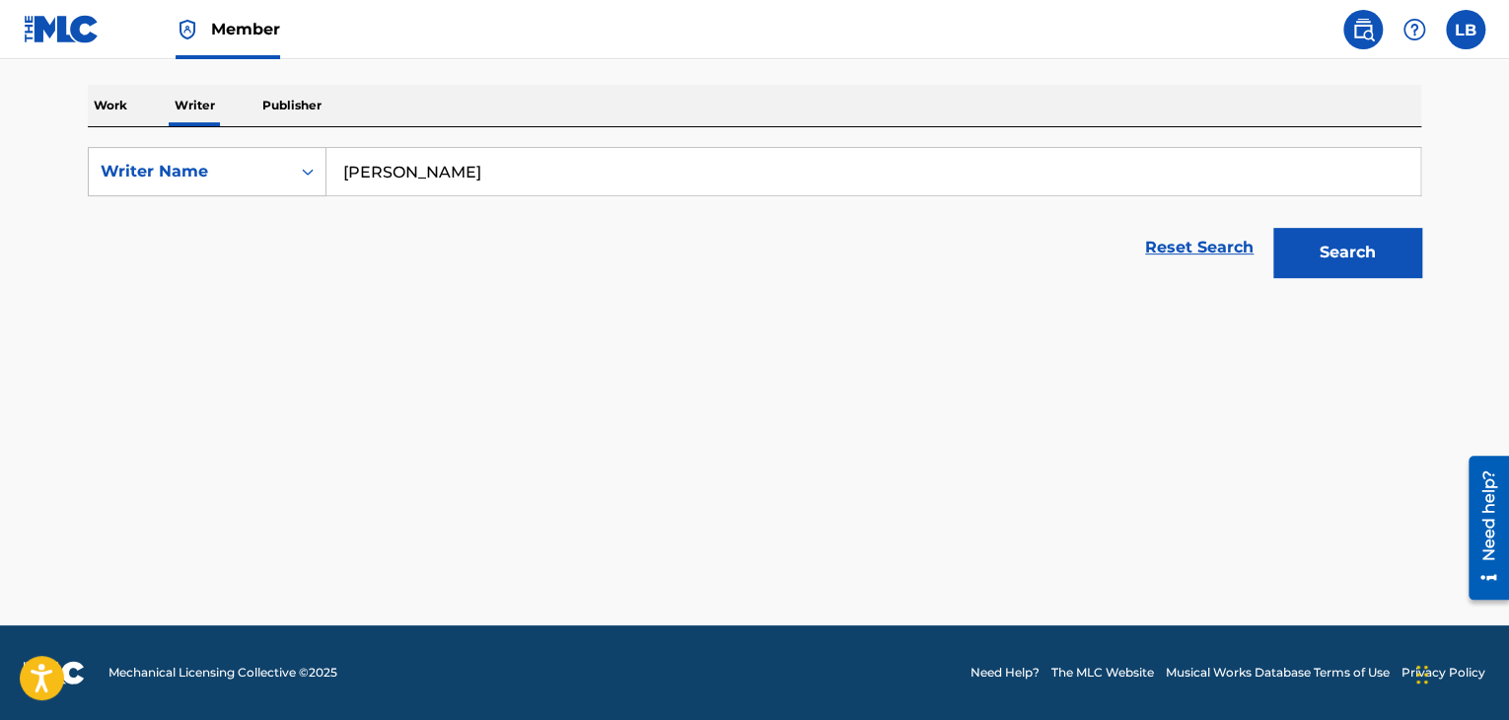
scroll to position [292, 0]
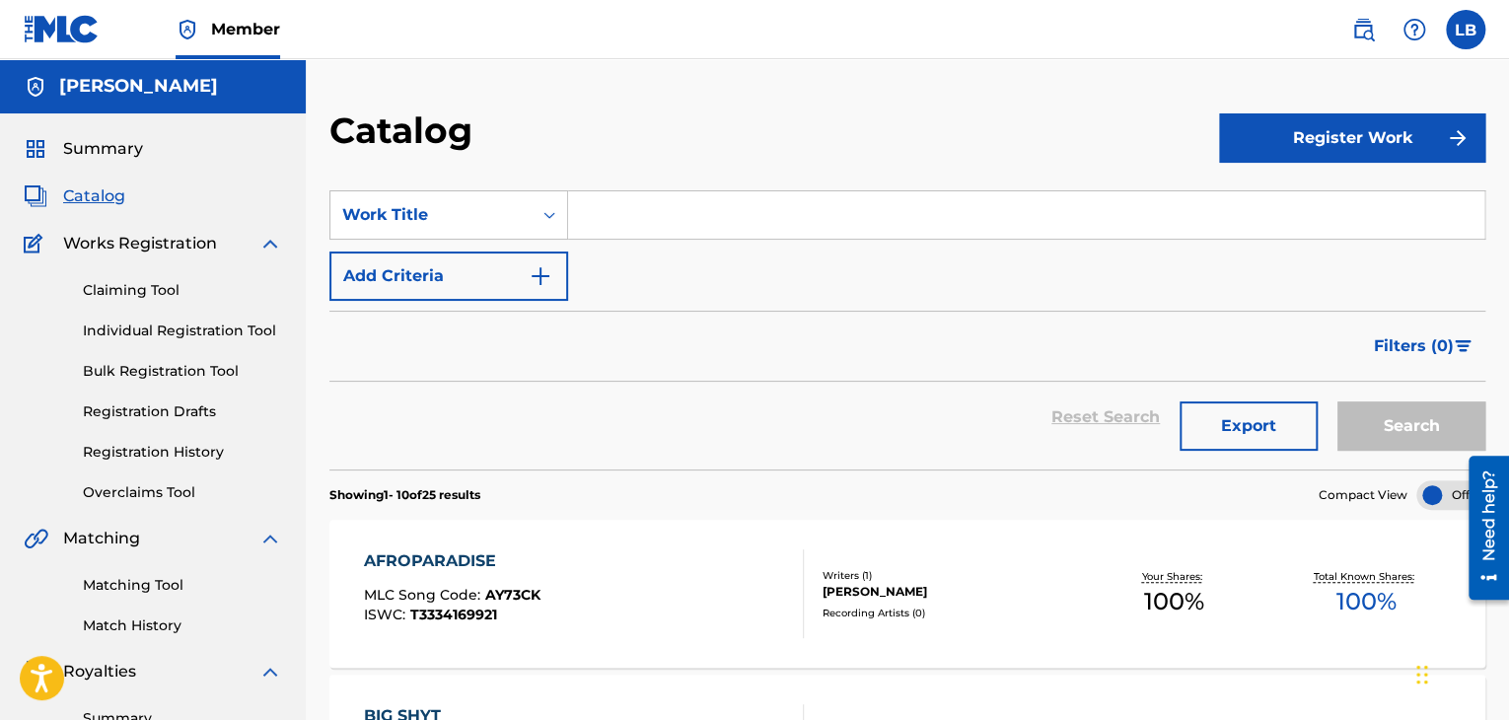
click at [1367, 31] on img at bounding box center [1363, 30] width 24 height 24
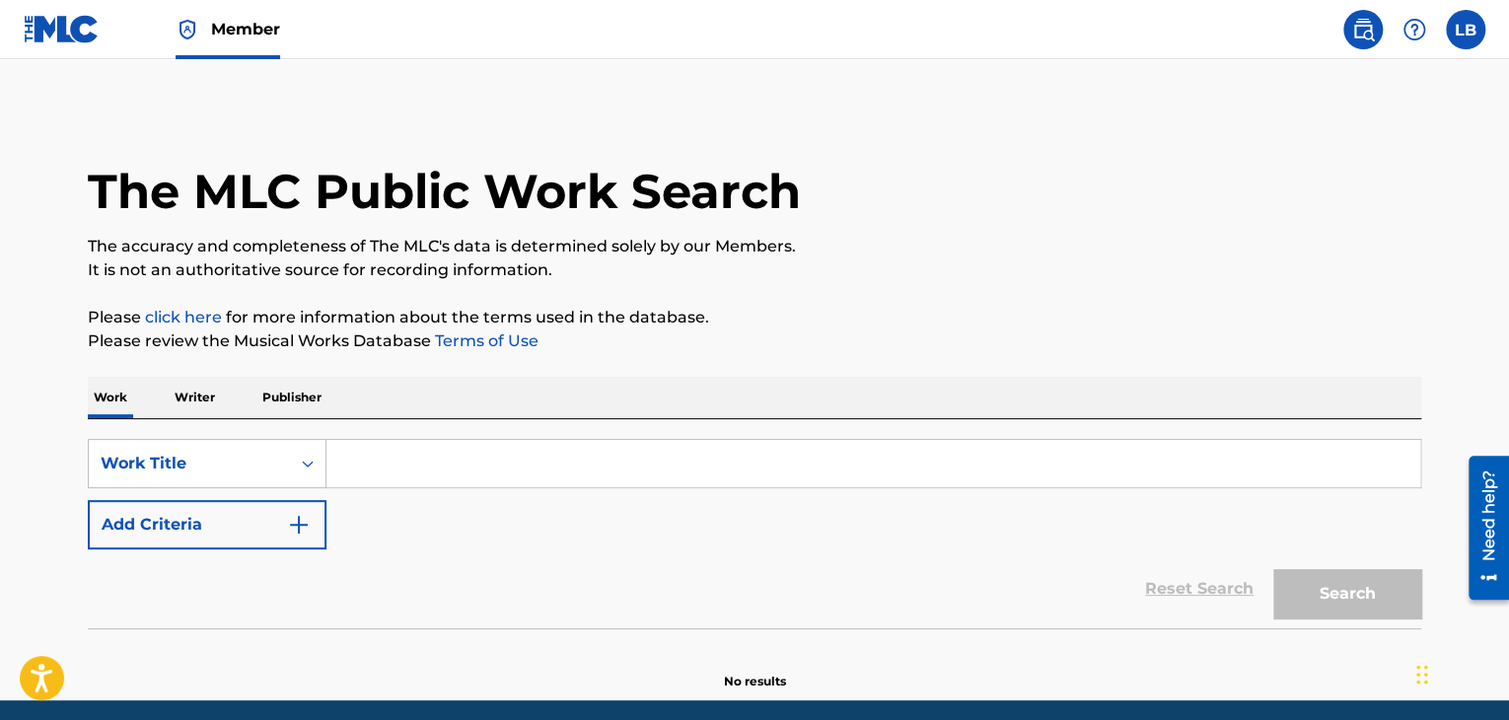
click at [216, 401] on p "Writer" at bounding box center [195, 397] width 52 height 41
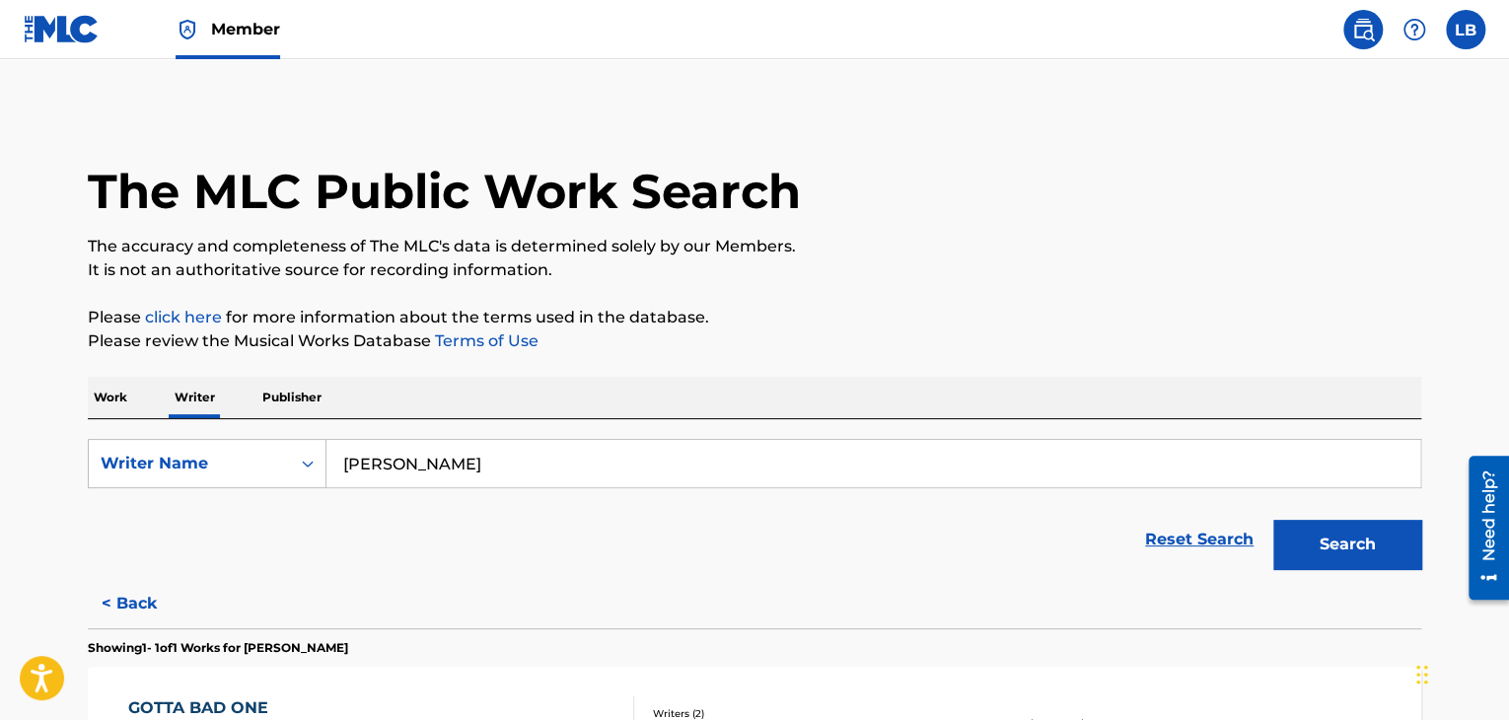
click at [1320, 535] on button "Search" at bounding box center [1347, 544] width 148 height 49
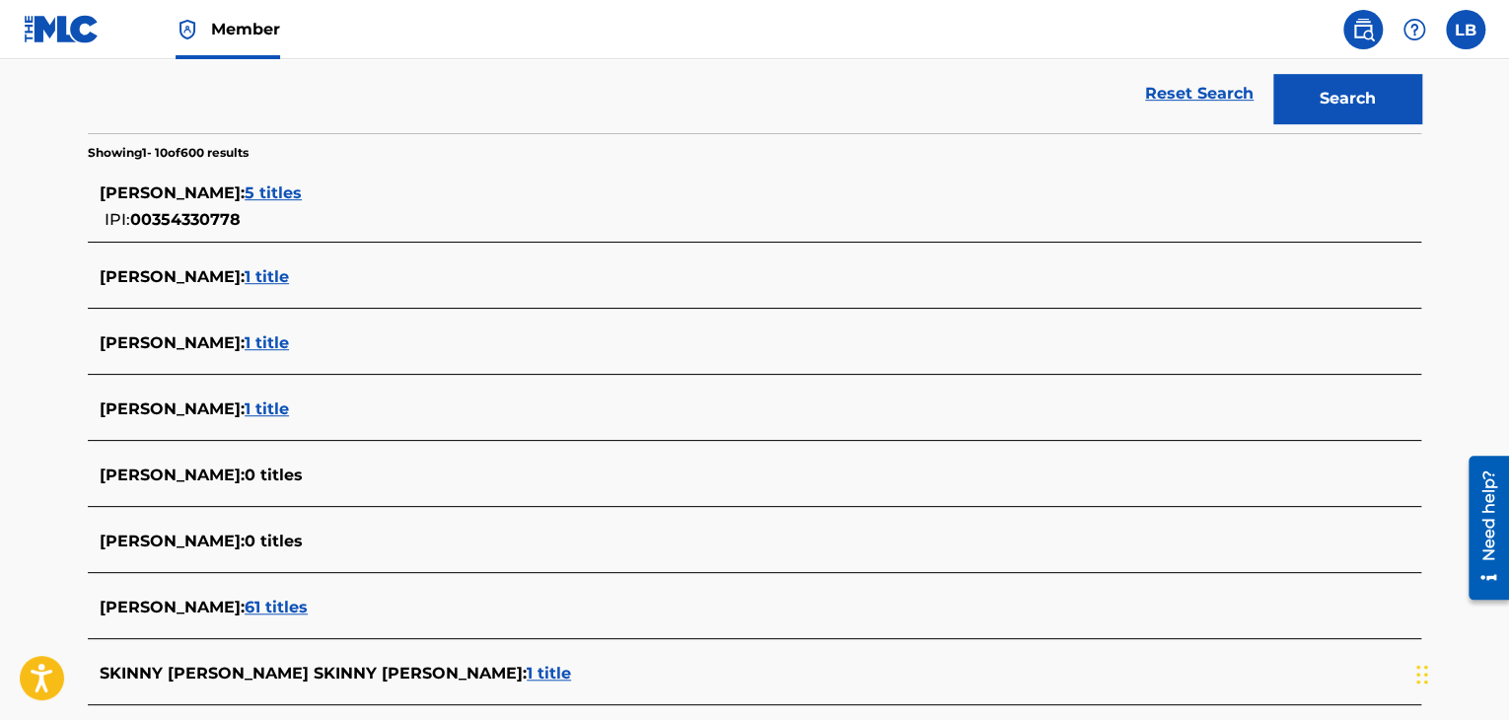
scroll to position [706, 0]
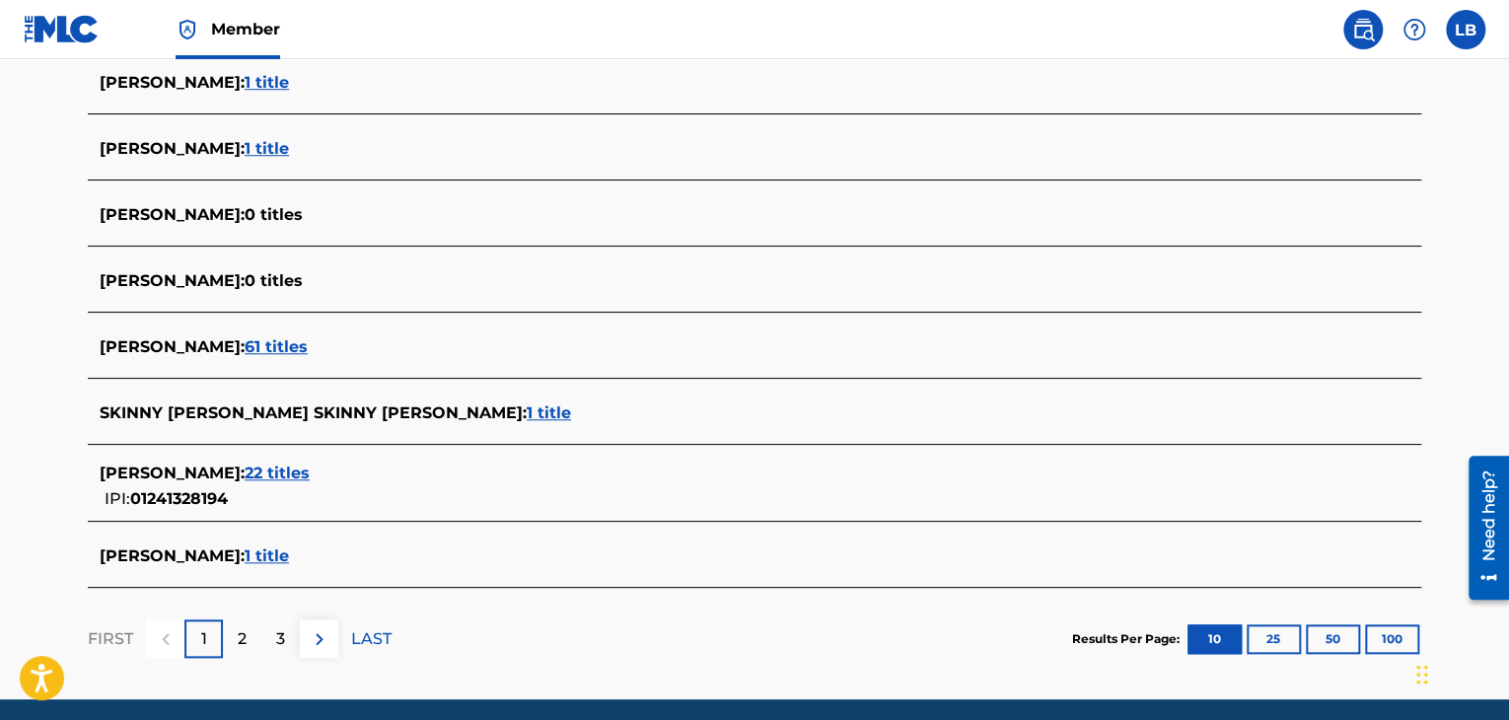
click at [292, 474] on span "22 titles" at bounding box center [277, 473] width 65 height 19
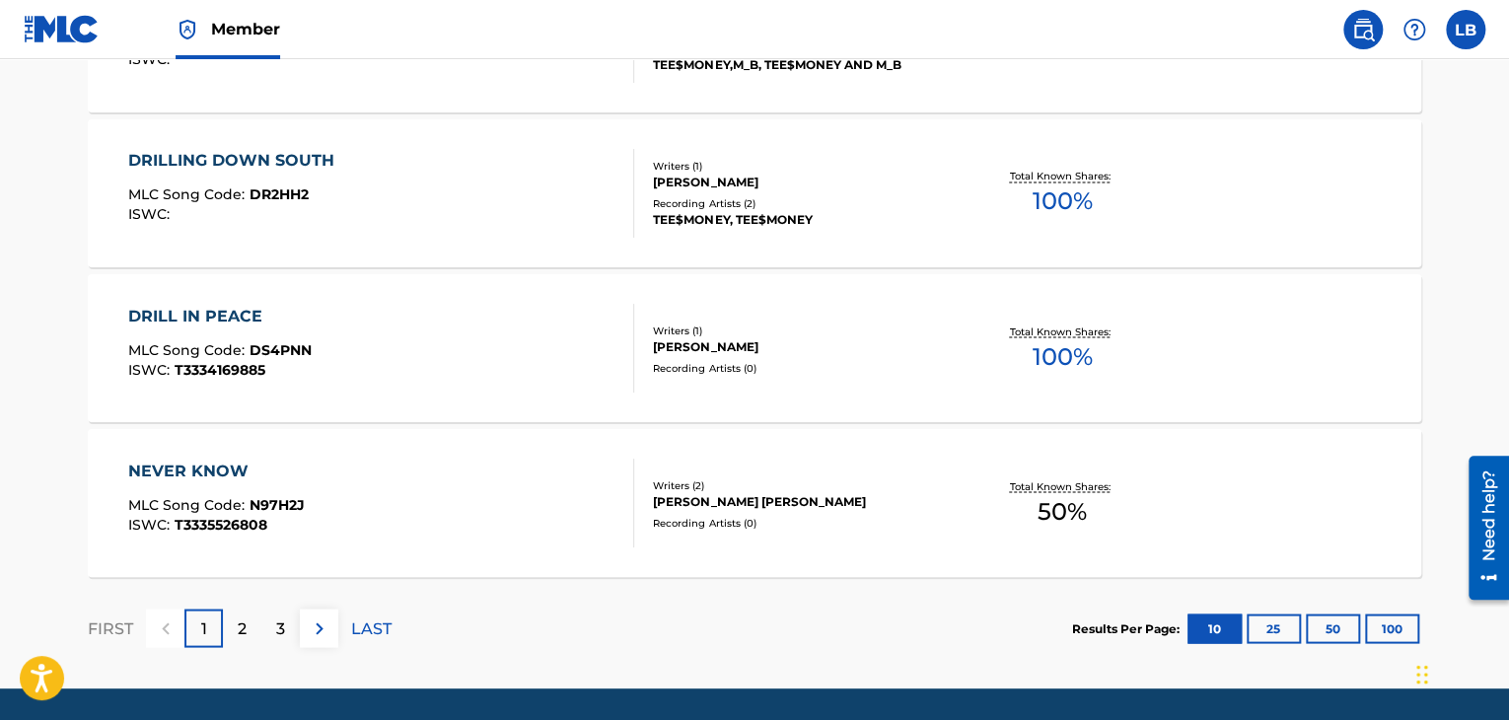
scroll to position [1694, 0]
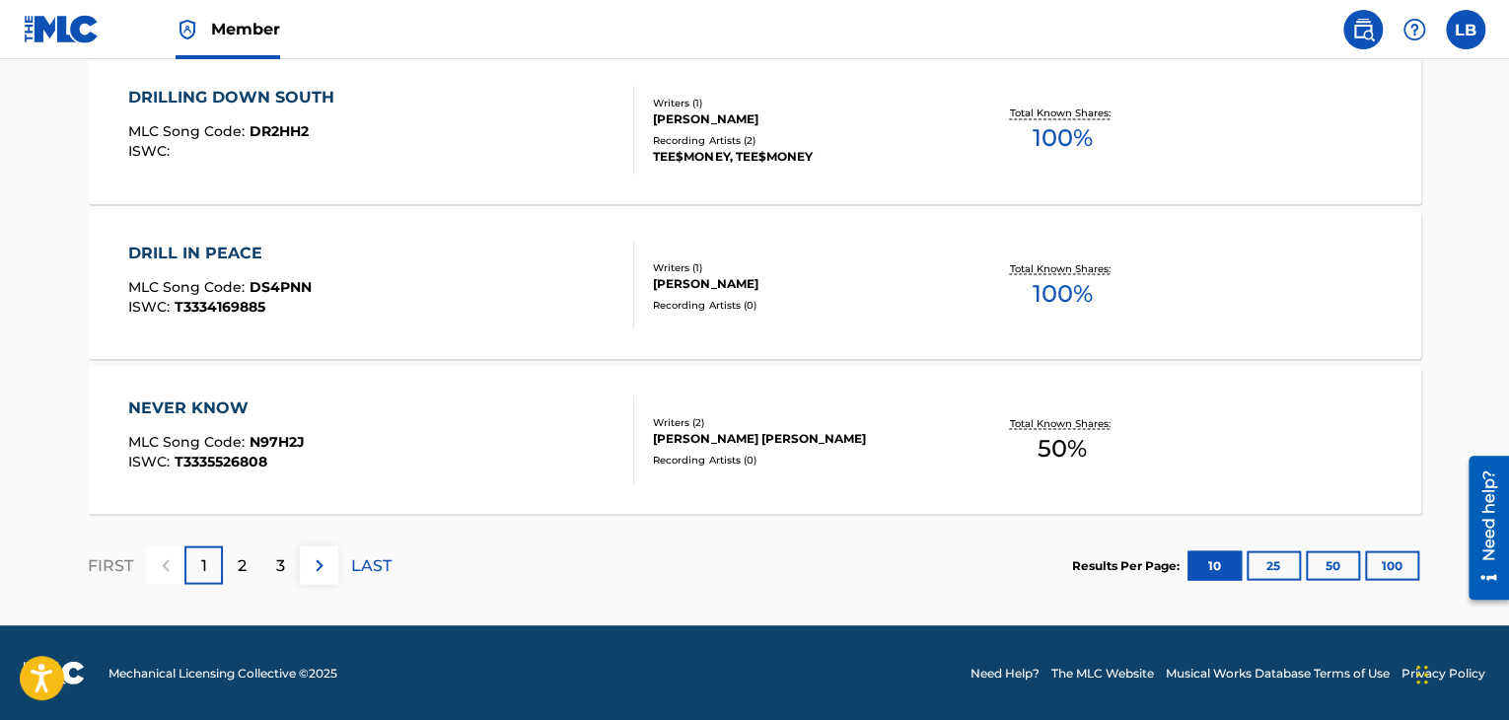
click at [242, 564] on p "2" at bounding box center [242, 565] width 9 height 24
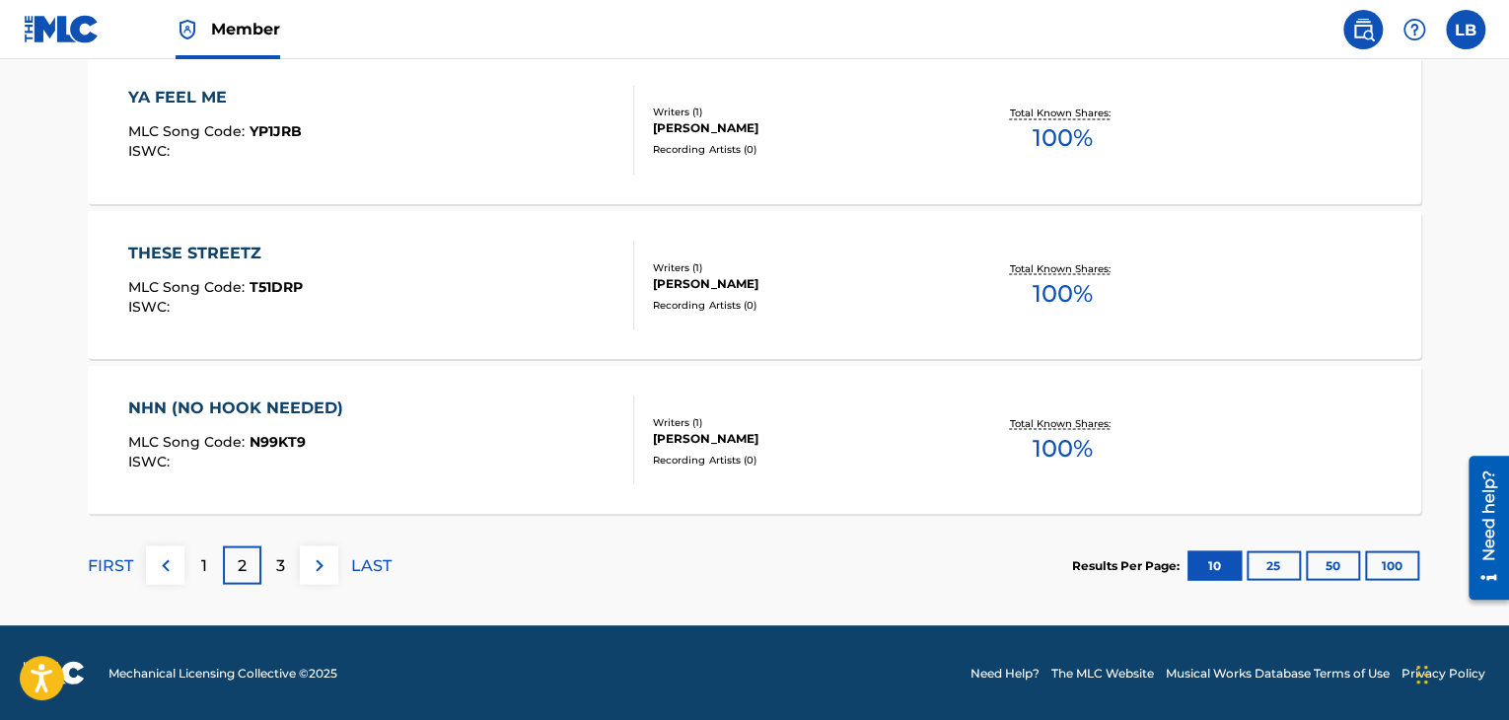
click at [280, 563] on p "3" at bounding box center [280, 565] width 9 height 24
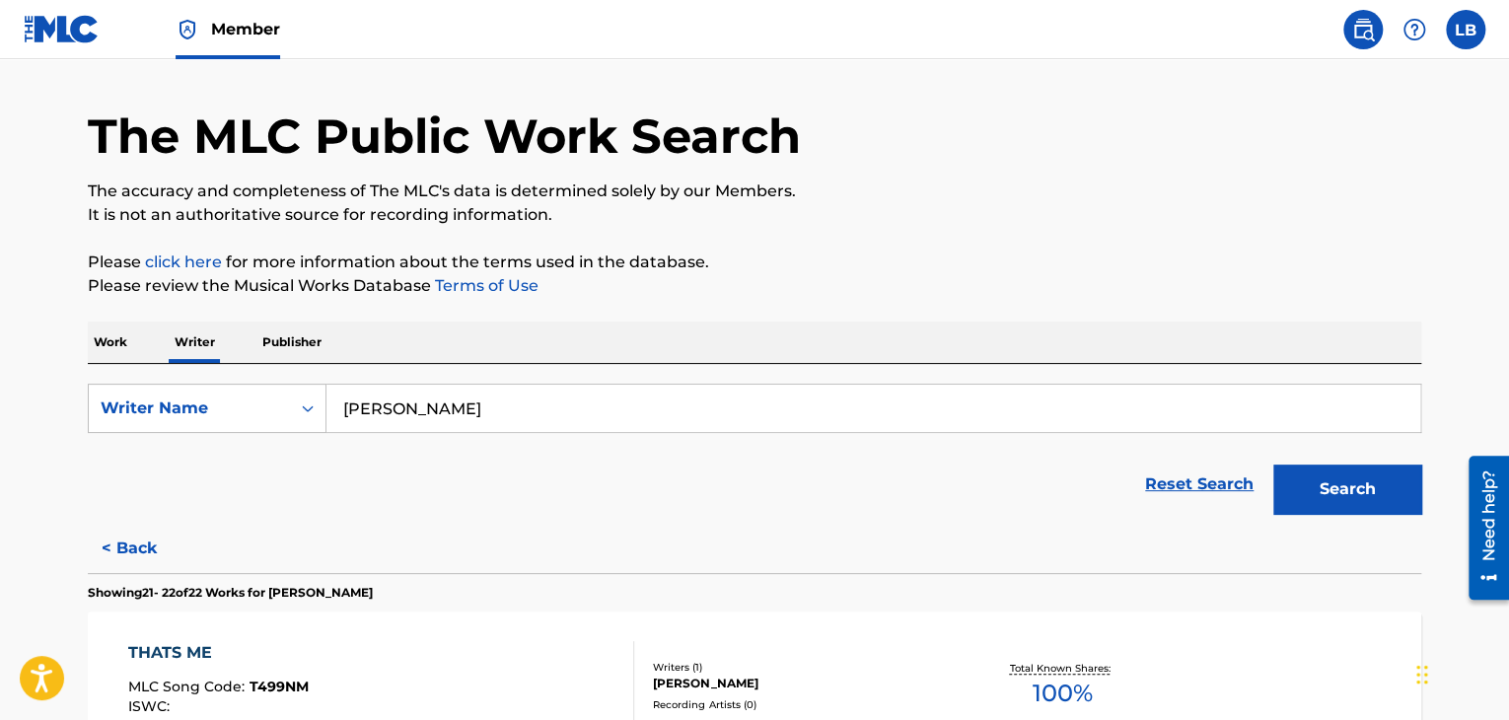
scroll to position [0, 0]
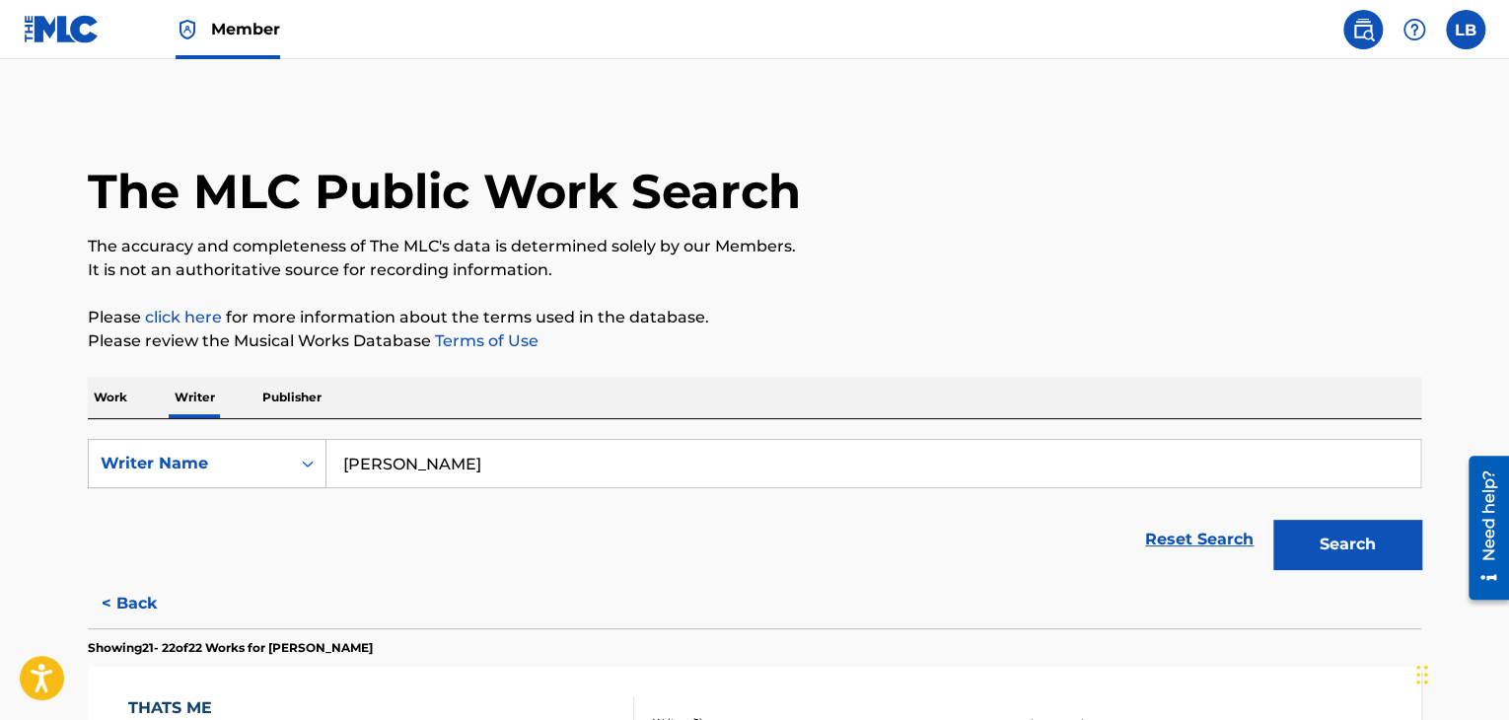
click at [483, 458] on input "[PERSON_NAME]" at bounding box center [873, 463] width 1094 height 47
type input "l"
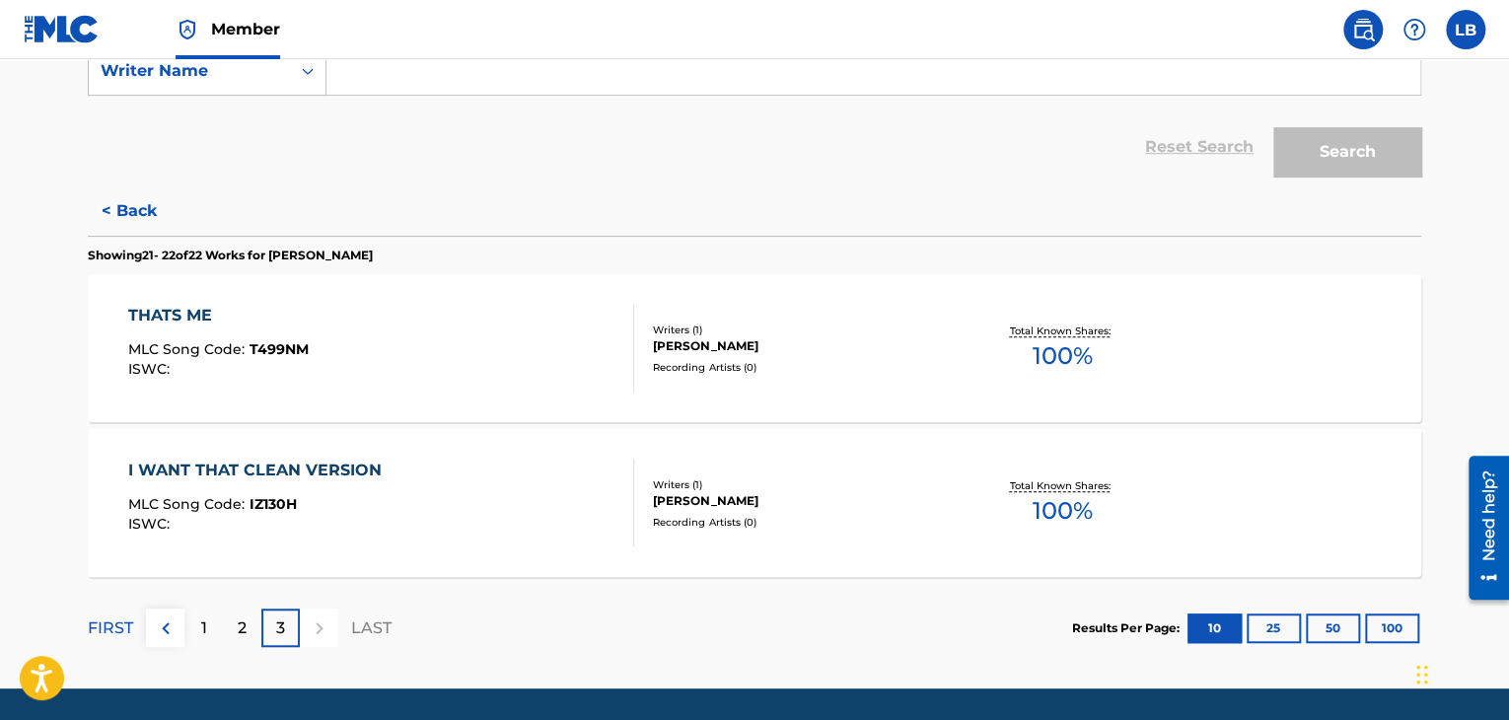
scroll to position [396, 0]
